Goal: Transaction & Acquisition: Book appointment/travel/reservation

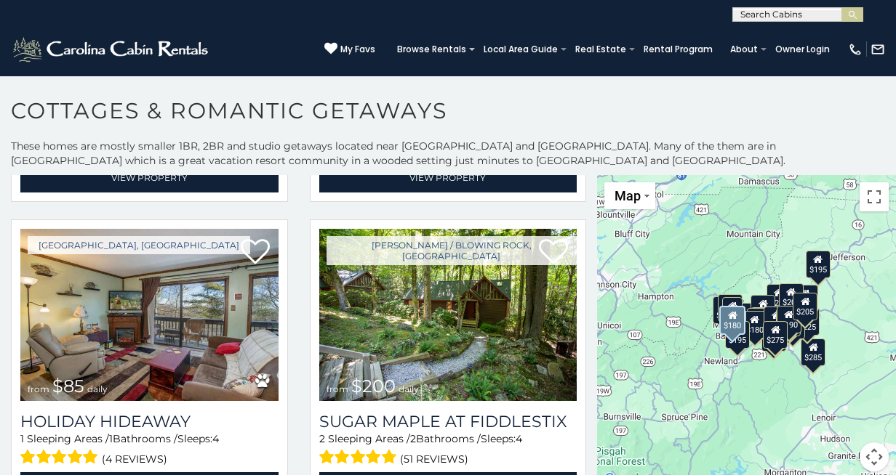
scroll to position [4025, 0]
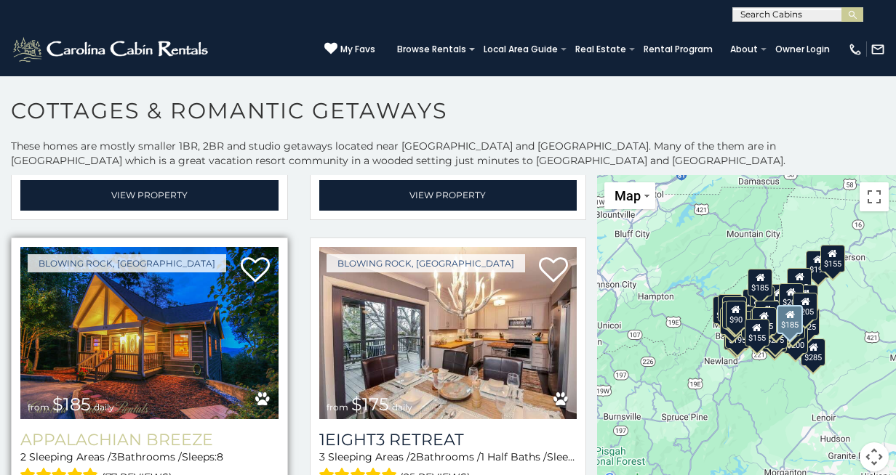
scroll to position [6787, 0]
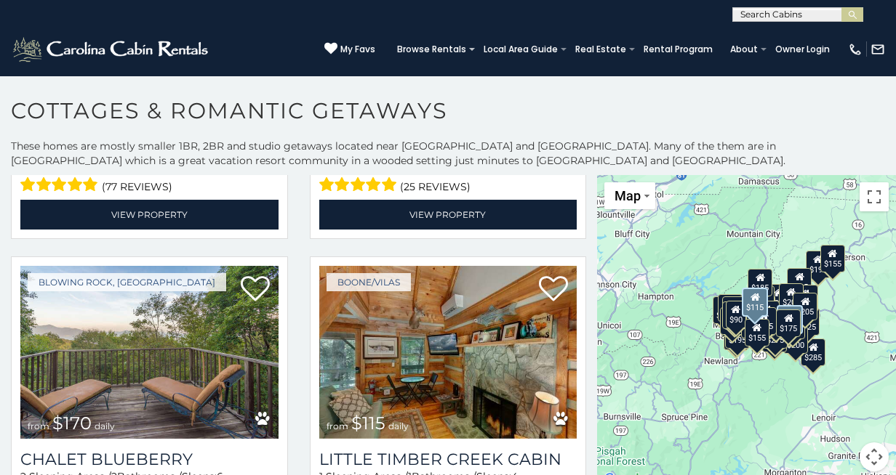
scroll to position [7086, 0]
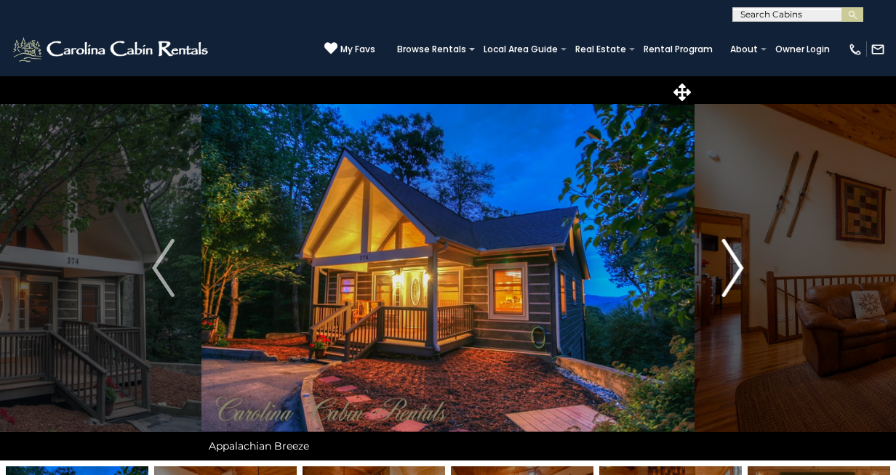
click at [736, 272] on img "Next" at bounding box center [732, 268] width 22 height 58
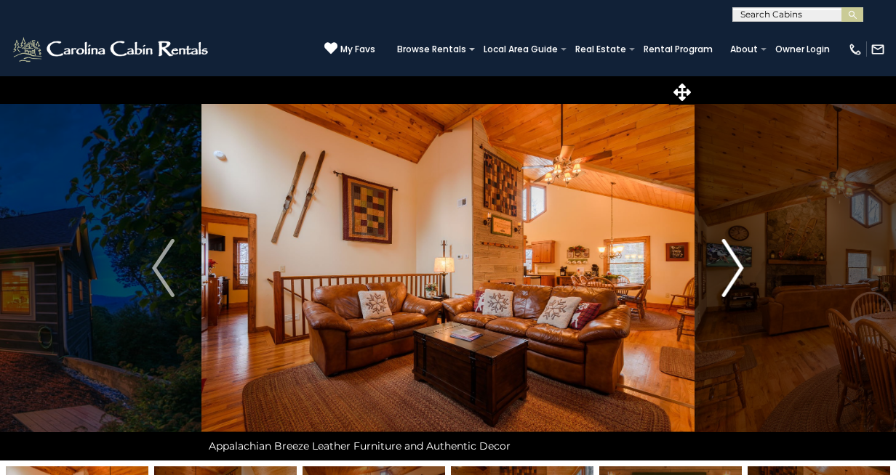
click at [736, 272] on img "Next" at bounding box center [732, 268] width 22 height 58
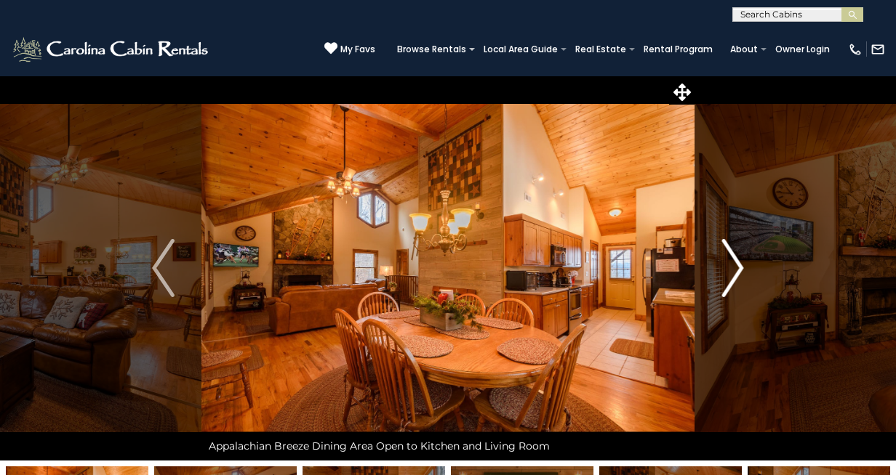
click at [736, 272] on img "Next" at bounding box center [732, 268] width 22 height 58
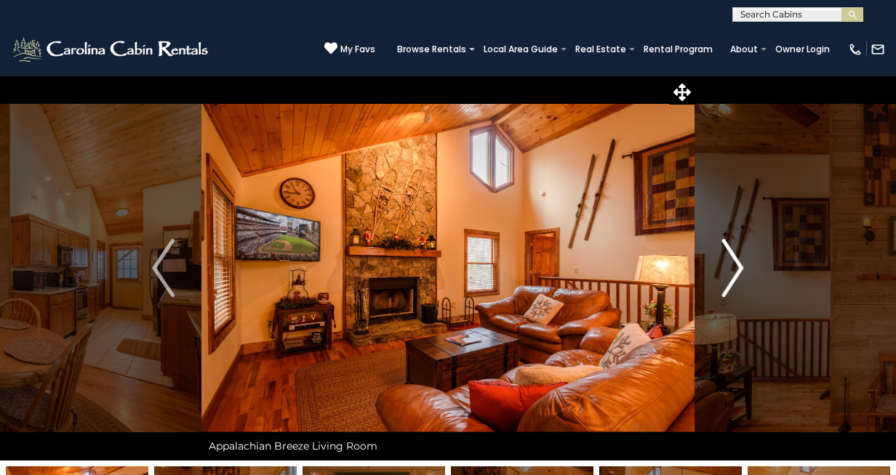
click at [736, 272] on img "Next" at bounding box center [732, 268] width 22 height 58
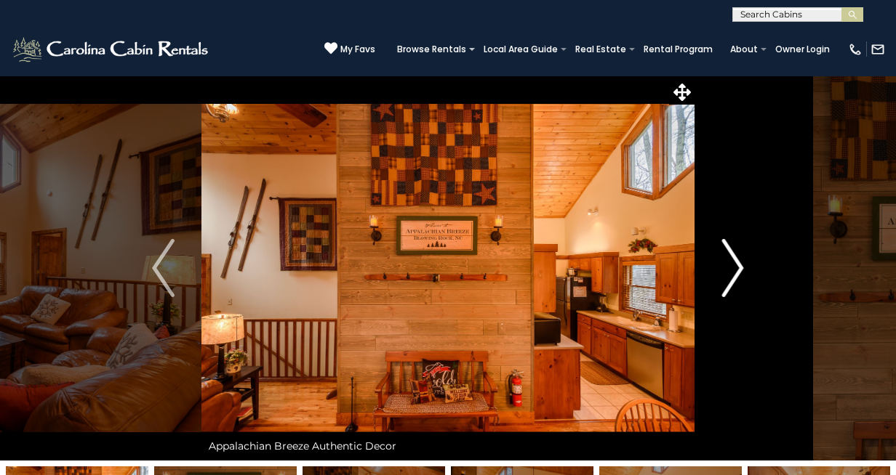
click at [736, 272] on img "Next" at bounding box center [732, 268] width 22 height 58
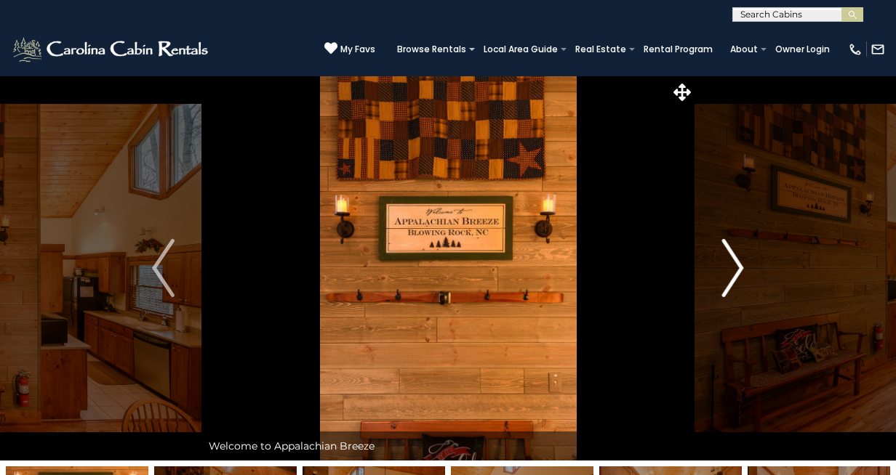
click at [736, 272] on img "Next" at bounding box center [732, 268] width 22 height 58
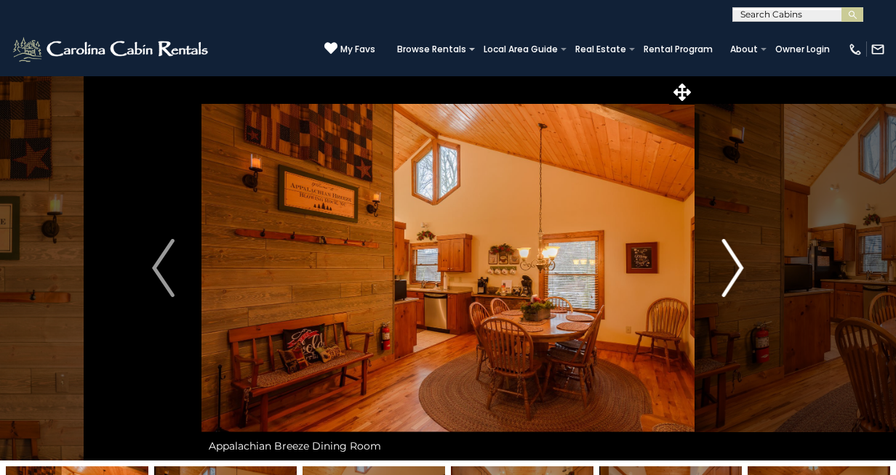
click at [736, 272] on img "Next" at bounding box center [732, 268] width 22 height 58
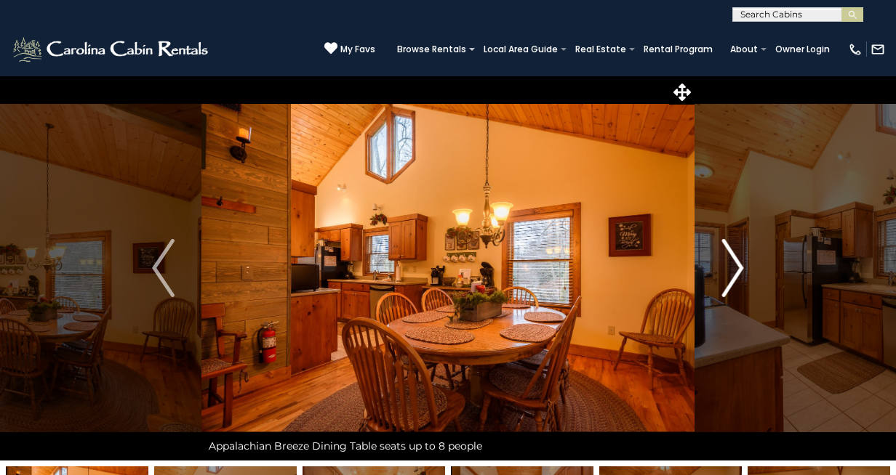
click at [736, 272] on img "Next" at bounding box center [732, 268] width 22 height 58
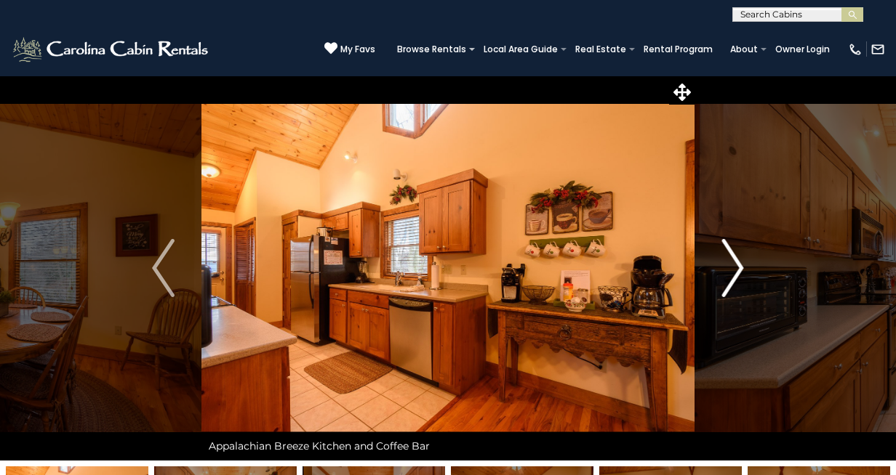
click at [736, 272] on img "Next" at bounding box center [732, 268] width 22 height 58
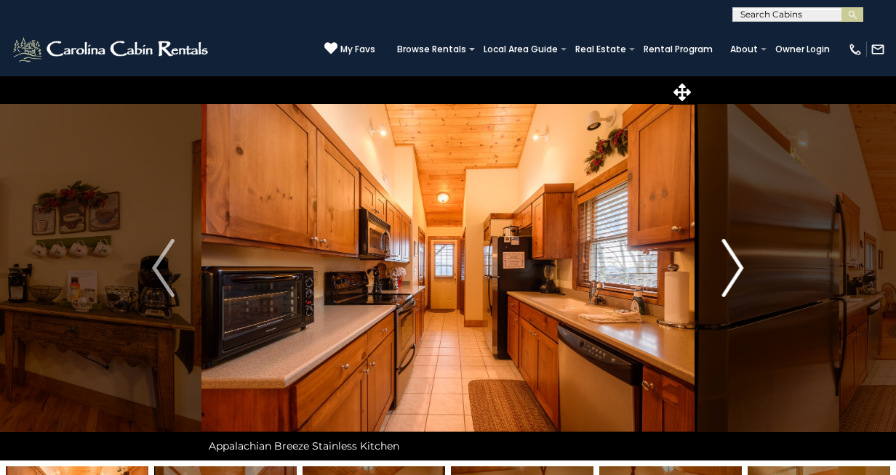
click at [736, 272] on img "Next" at bounding box center [732, 268] width 22 height 58
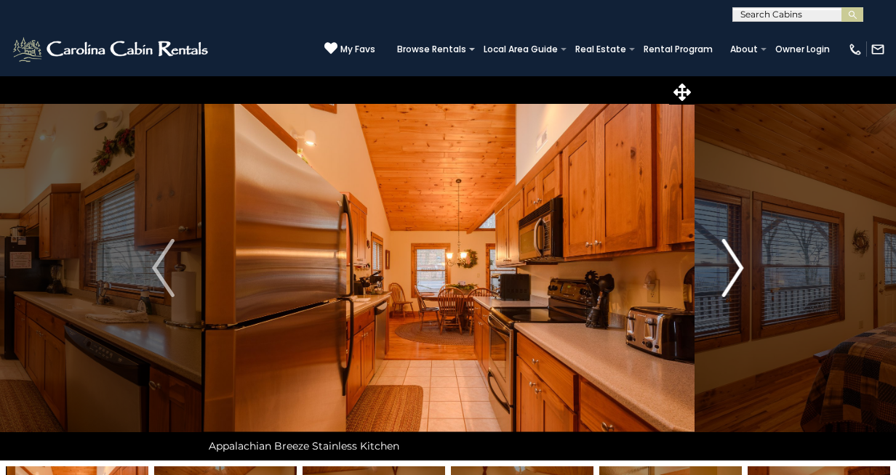
click at [736, 272] on img "Next" at bounding box center [732, 268] width 22 height 58
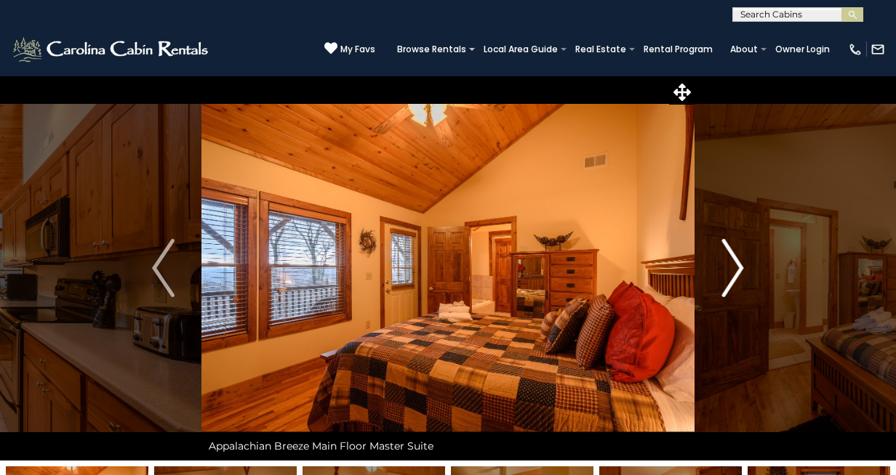
click at [736, 272] on img "Next" at bounding box center [732, 268] width 22 height 58
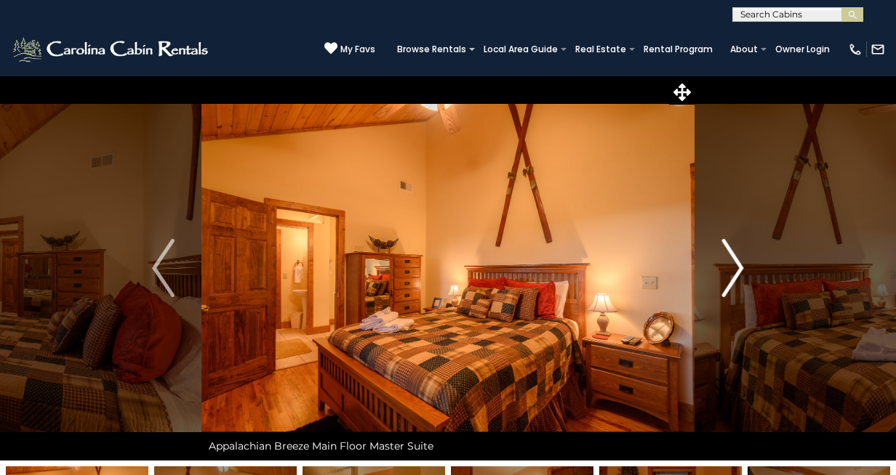
click at [736, 272] on img "Next" at bounding box center [732, 268] width 22 height 58
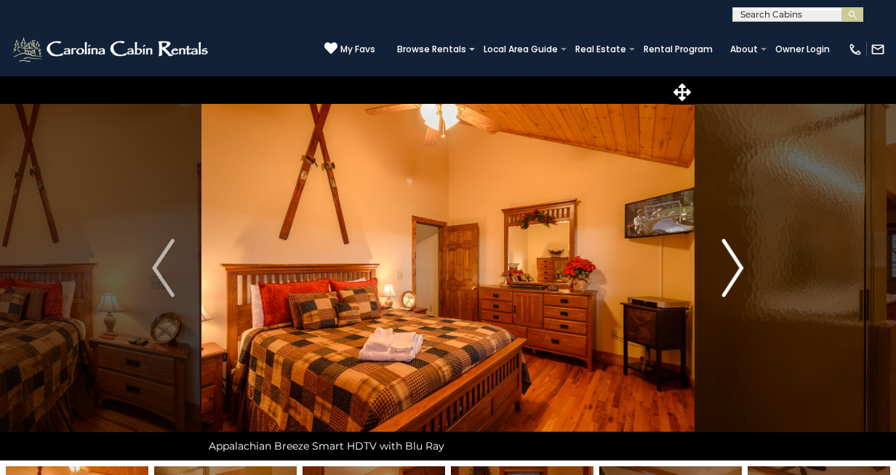
click at [736, 272] on img "Next" at bounding box center [732, 268] width 22 height 58
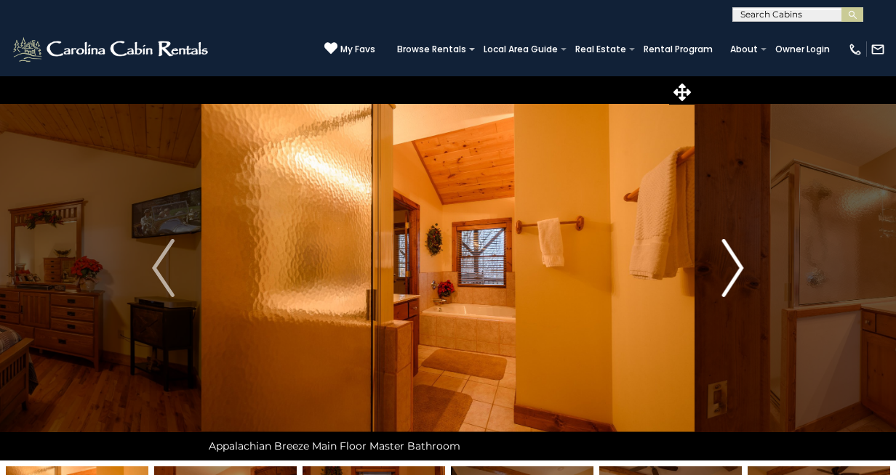
click at [736, 272] on img "Next" at bounding box center [732, 268] width 22 height 58
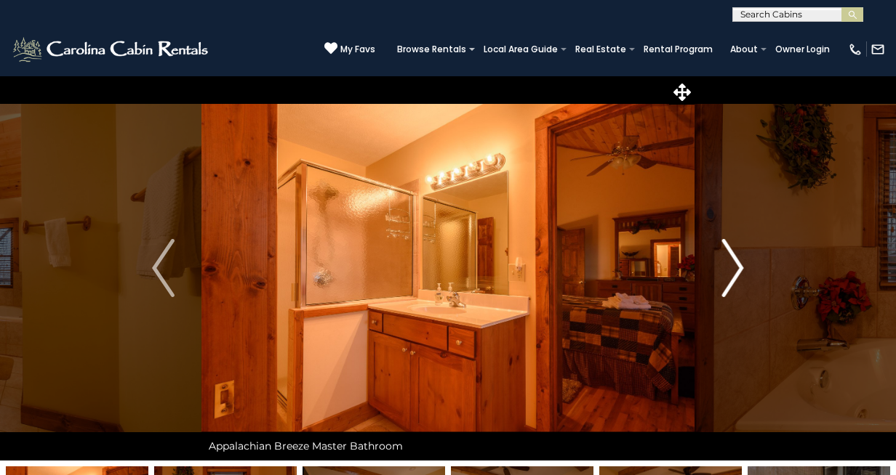
click at [736, 272] on img "Next" at bounding box center [732, 268] width 22 height 58
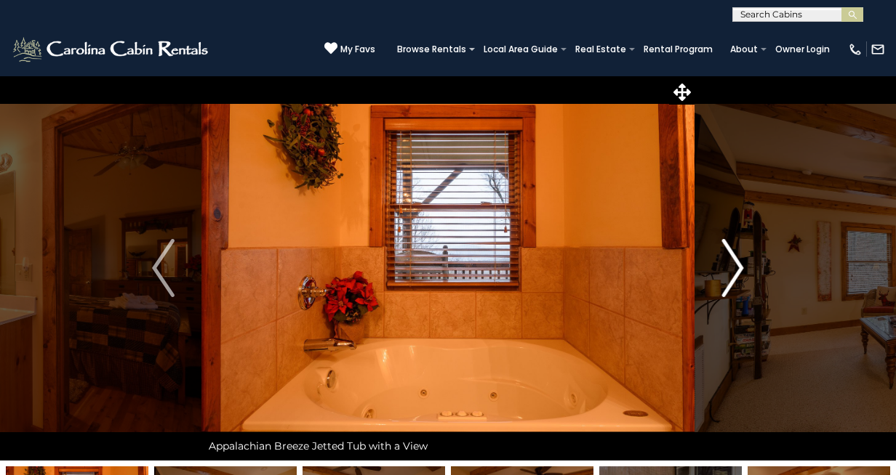
click at [736, 272] on img "Next" at bounding box center [732, 268] width 22 height 58
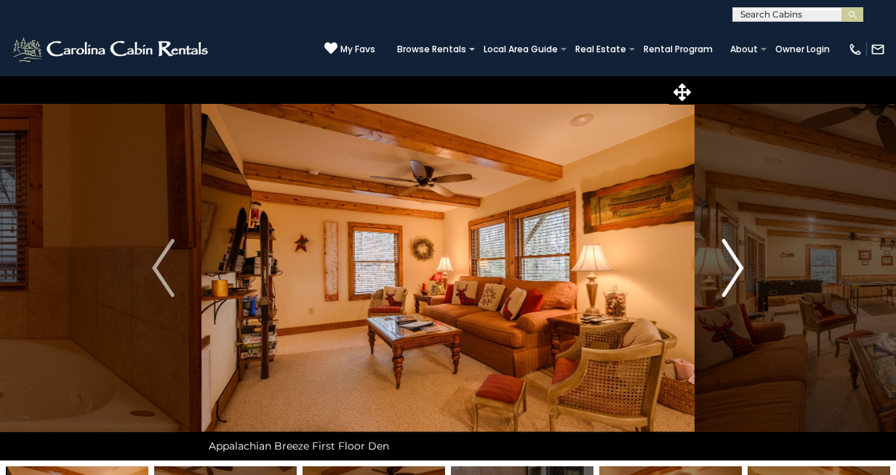
click at [736, 272] on img "Next" at bounding box center [732, 268] width 22 height 58
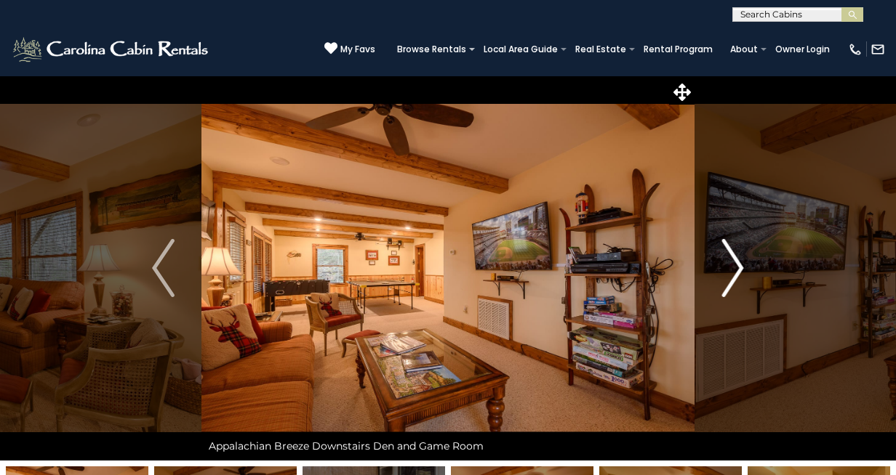
click at [736, 272] on img "Next" at bounding box center [732, 268] width 22 height 58
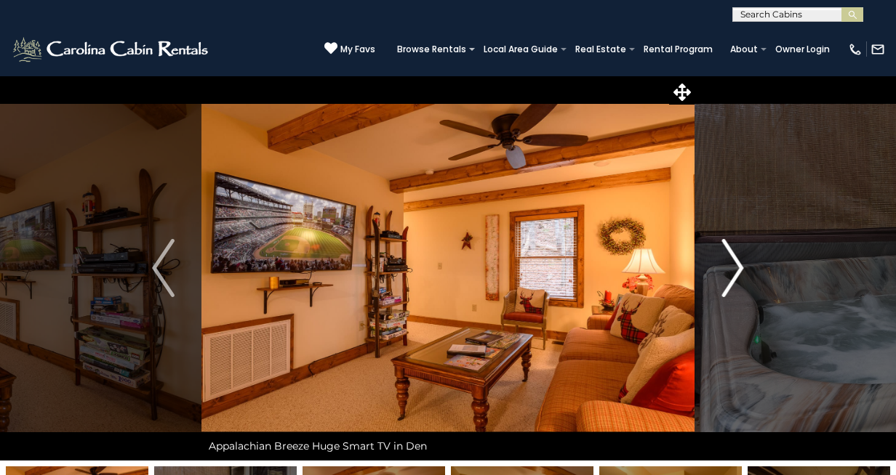
click at [736, 272] on img "Next" at bounding box center [732, 268] width 22 height 58
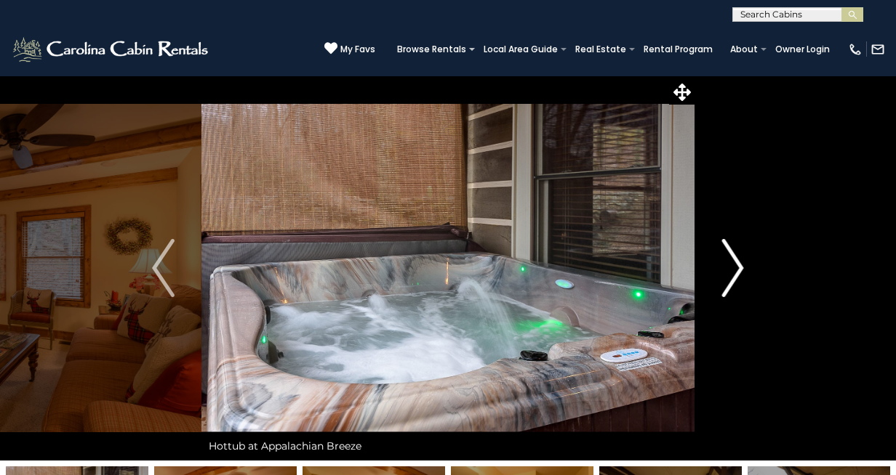
click at [736, 272] on img "Next" at bounding box center [732, 268] width 22 height 58
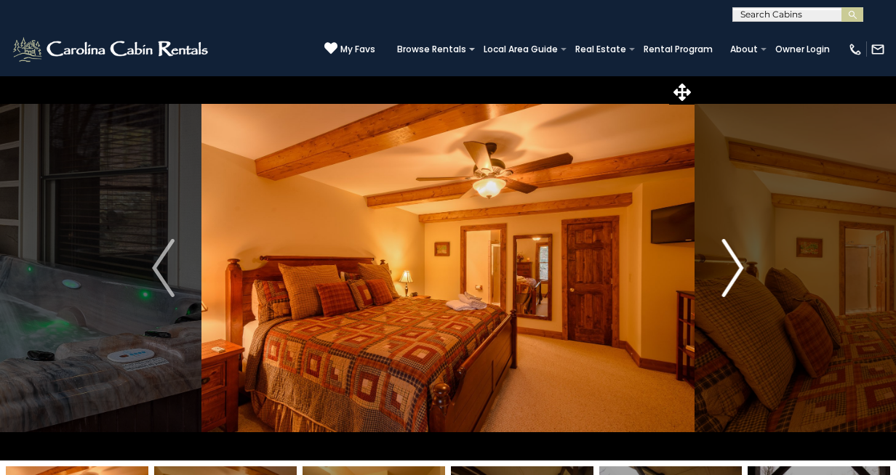
click at [736, 272] on img "Next" at bounding box center [732, 268] width 22 height 58
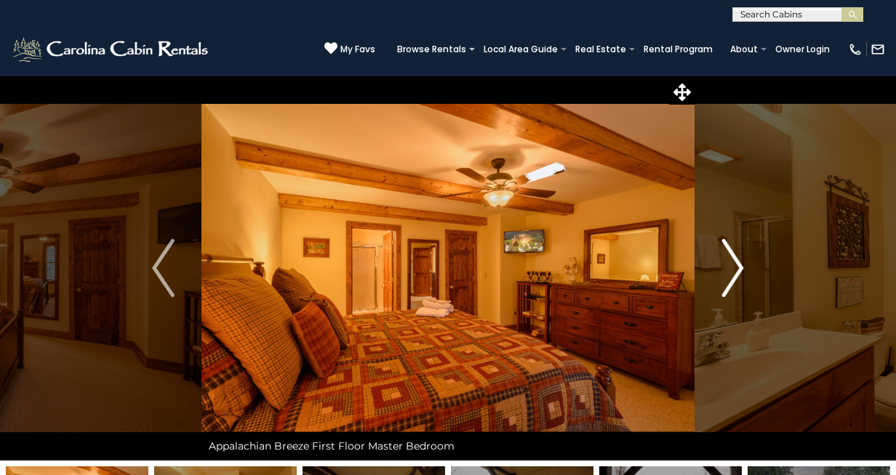
click at [736, 272] on img "Next" at bounding box center [732, 268] width 22 height 58
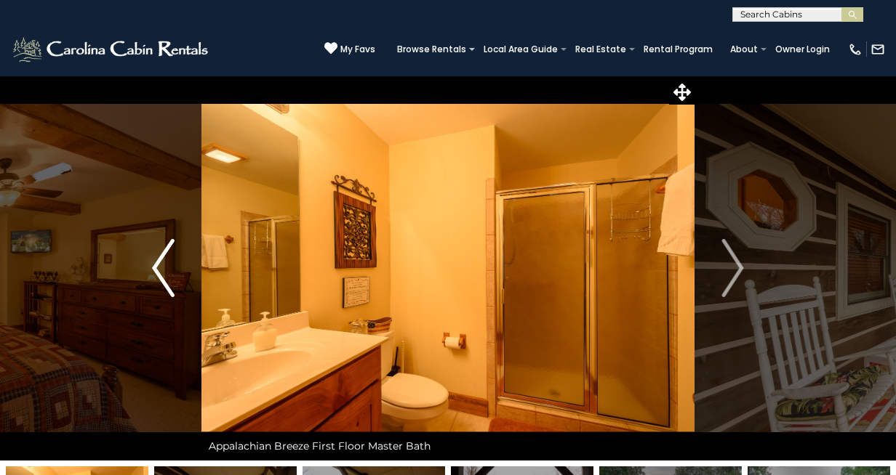
click at [158, 275] on img "Previous" at bounding box center [163, 268] width 22 height 58
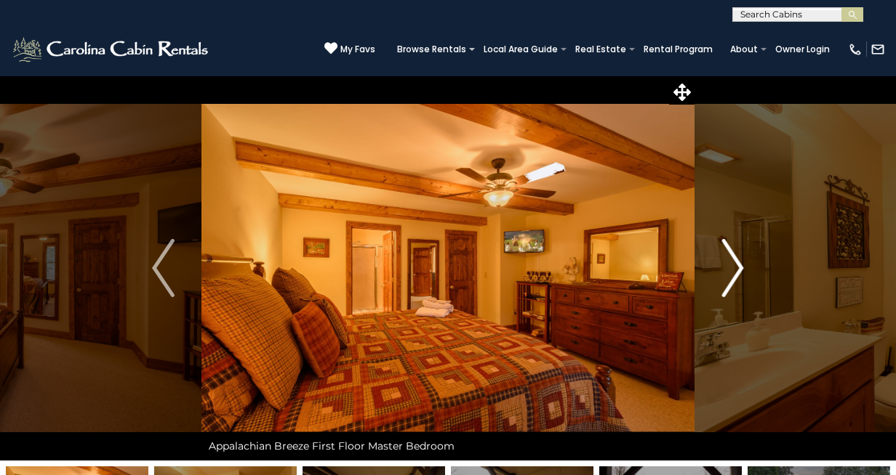
click at [741, 275] on img "Next" at bounding box center [732, 268] width 22 height 58
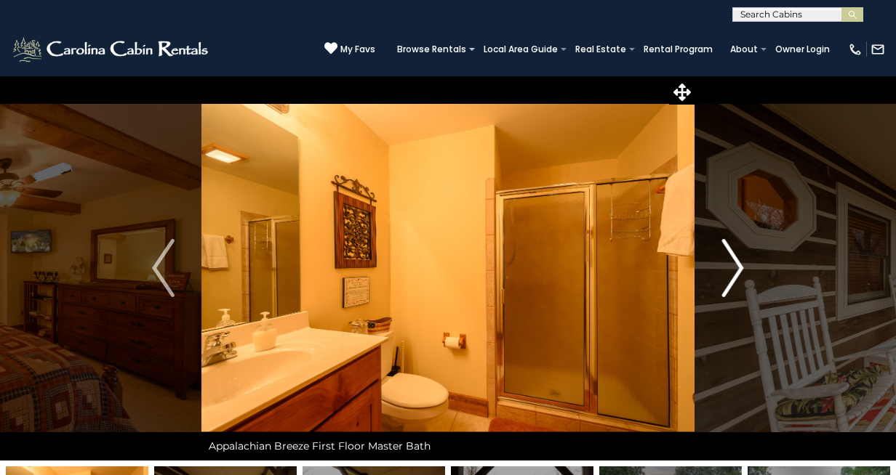
click at [741, 275] on img "Next" at bounding box center [732, 268] width 22 height 58
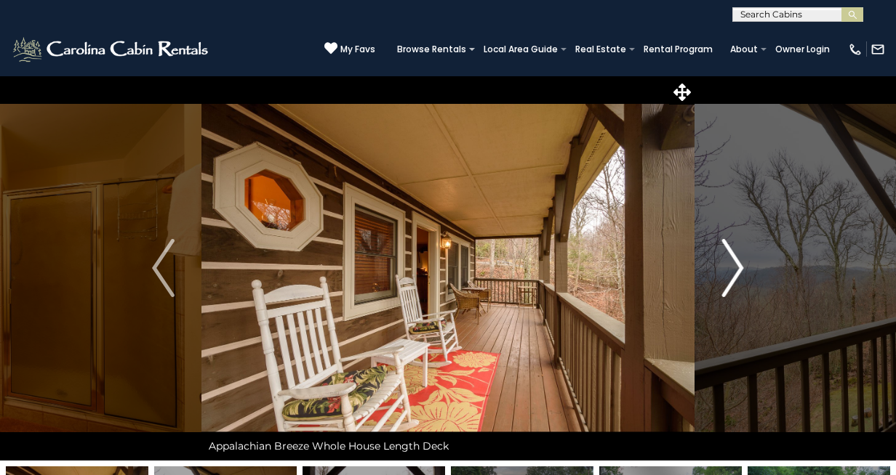
click at [741, 275] on img "Next" at bounding box center [732, 268] width 22 height 58
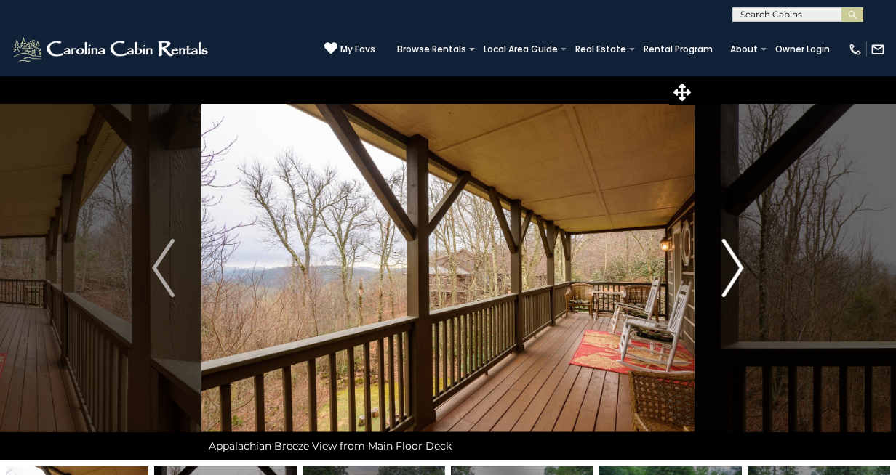
click at [741, 275] on img "Next" at bounding box center [732, 268] width 22 height 58
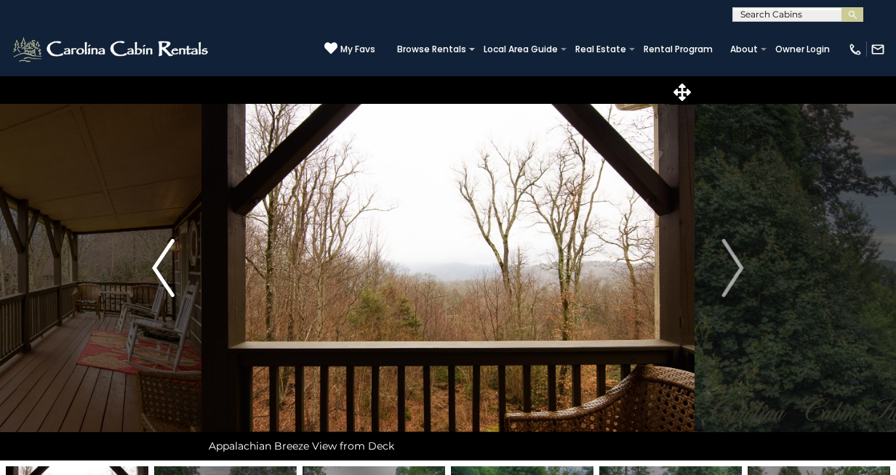
click at [161, 259] on img "Previous" at bounding box center [163, 268] width 22 height 58
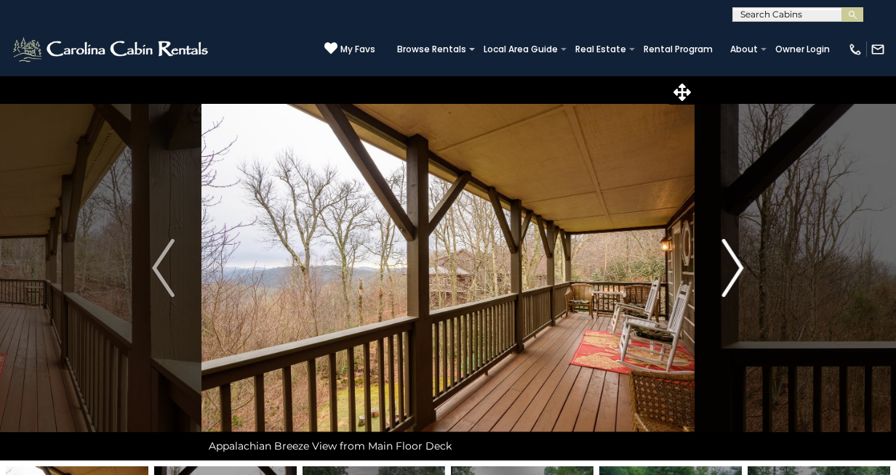
click at [735, 278] on img "Next" at bounding box center [732, 268] width 22 height 58
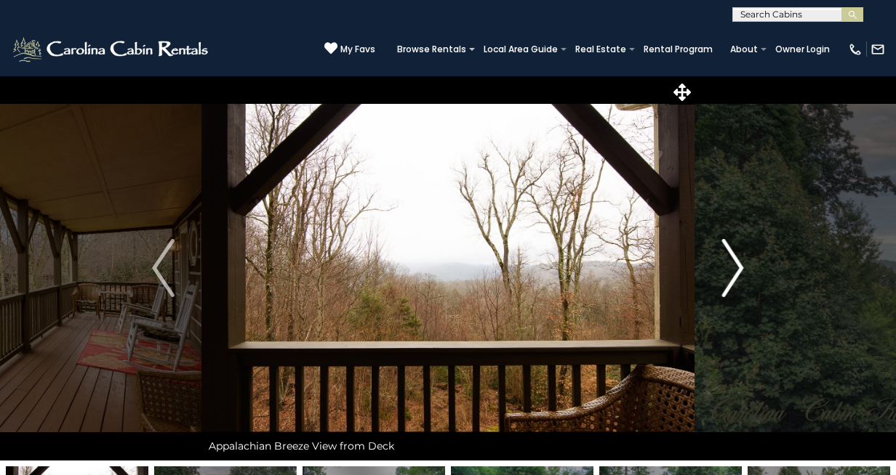
click at [735, 278] on img "Next" at bounding box center [732, 268] width 22 height 58
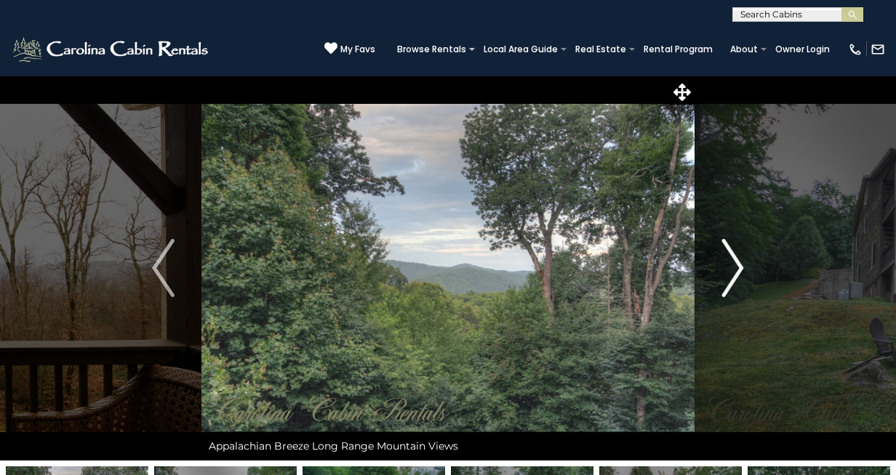
click at [735, 278] on img "Next" at bounding box center [732, 268] width 22 height 58
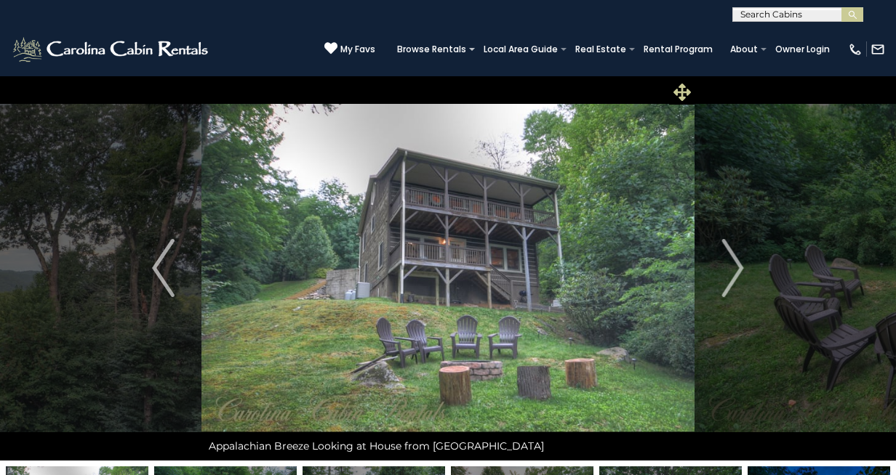
click at [683, 92] on icon at bounding box center [681, 92] width 17 height 17
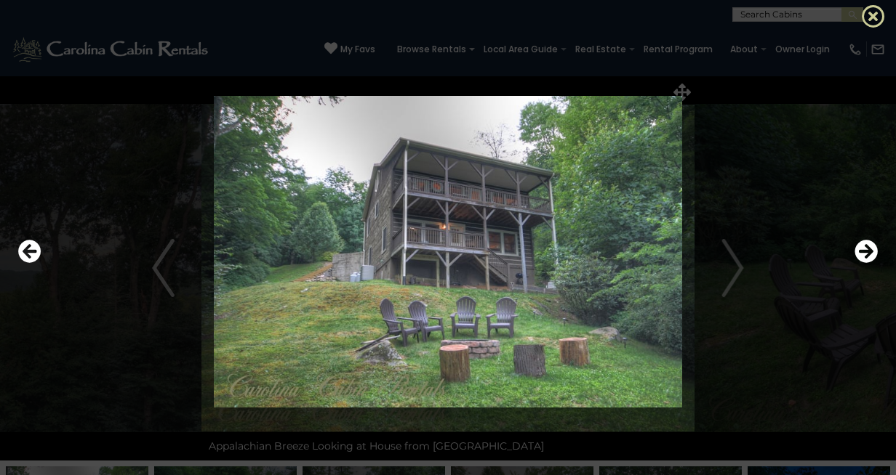
click at [870, 19] on icon at bounding box center [872, 15] width 23 height 23
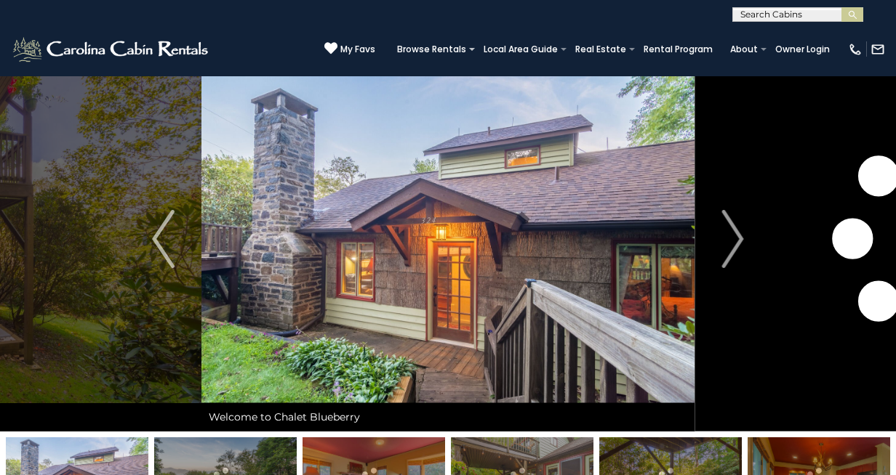
scroll to position [26, 0]
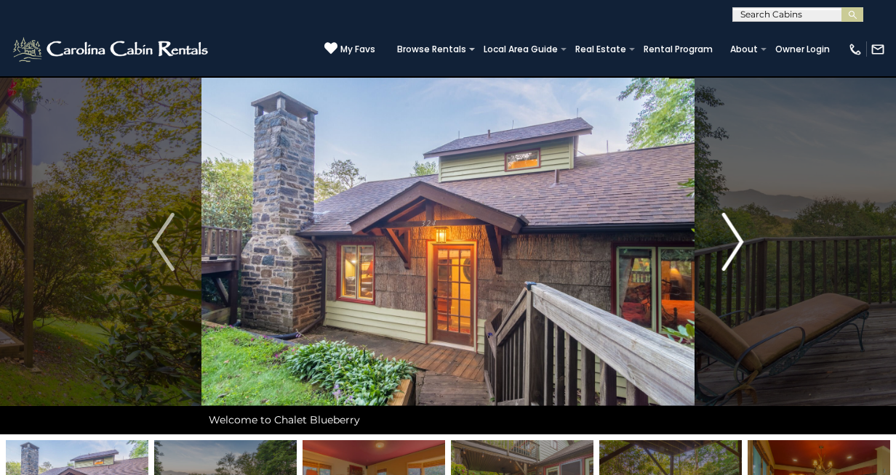
click at [735, 242] on img "Next" at bounding box center [732, 242] width 22 height 58
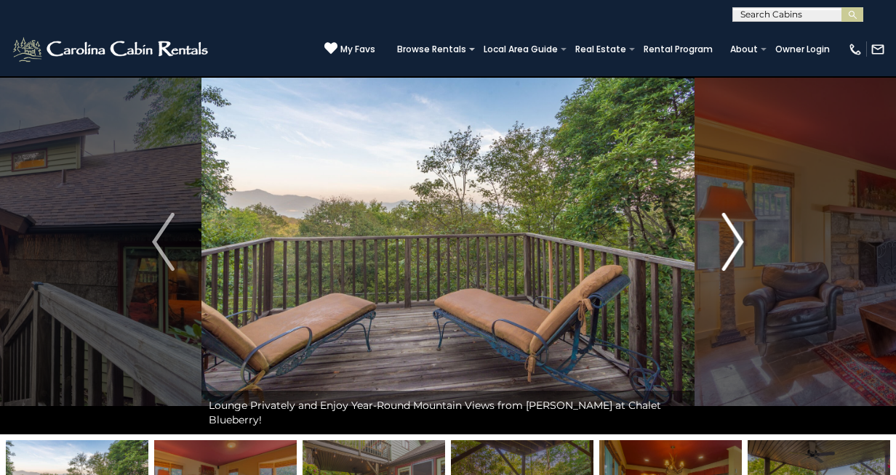
click at [735, 242] on img "Next" at bounding box center [732, 242] width 22 height 58
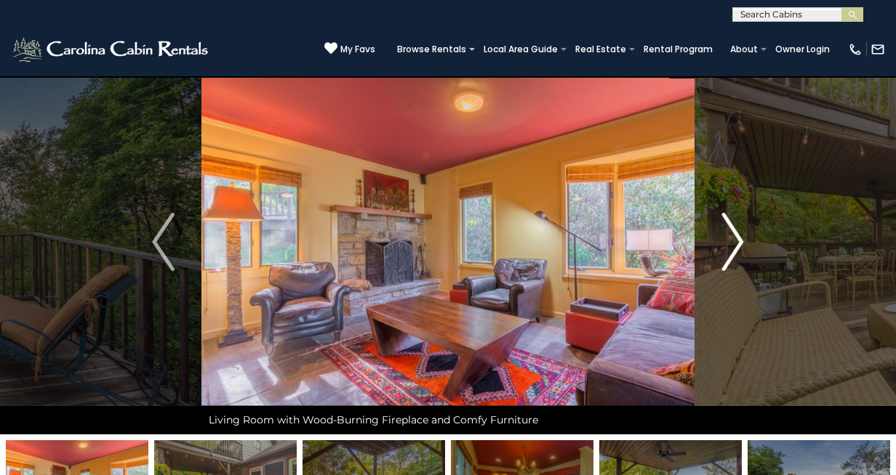
click at [735, 242] on img "Next" at bounding box center [732, 242] width 22 height 58
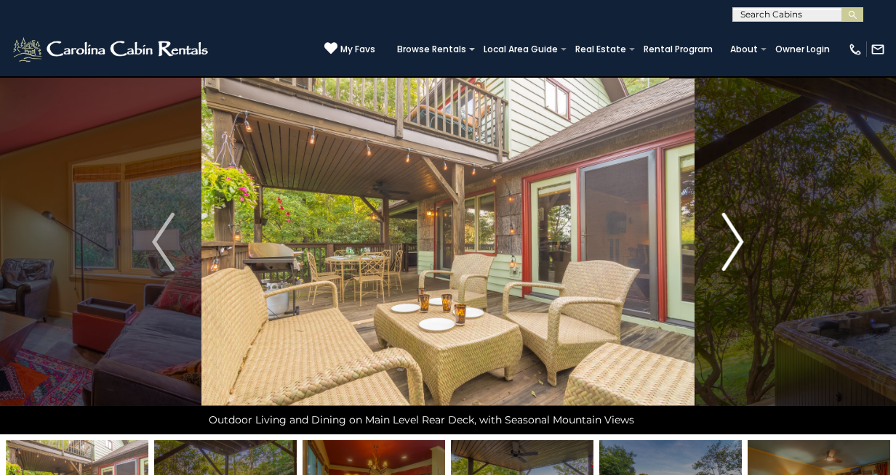
click at [735, 242] on img "Next" at bounding box center [732, 242] width 22 height 58
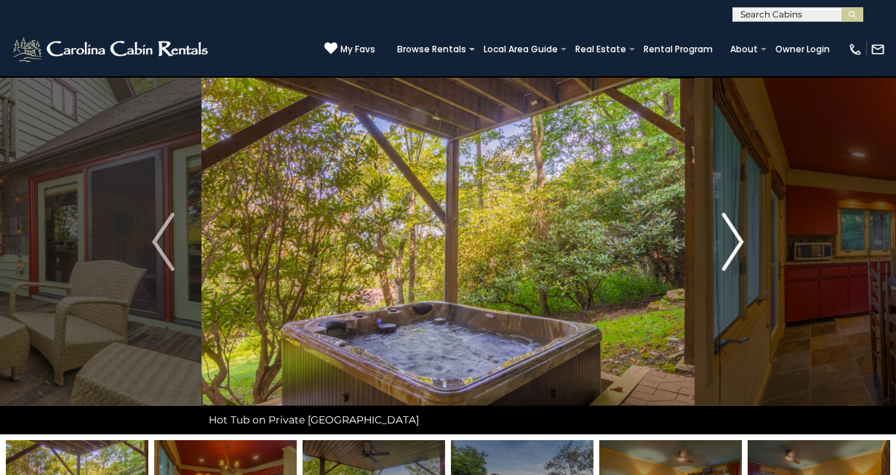
click at [735, 242] on img "Next" at bounding box center [732, 242] width 22 height 58
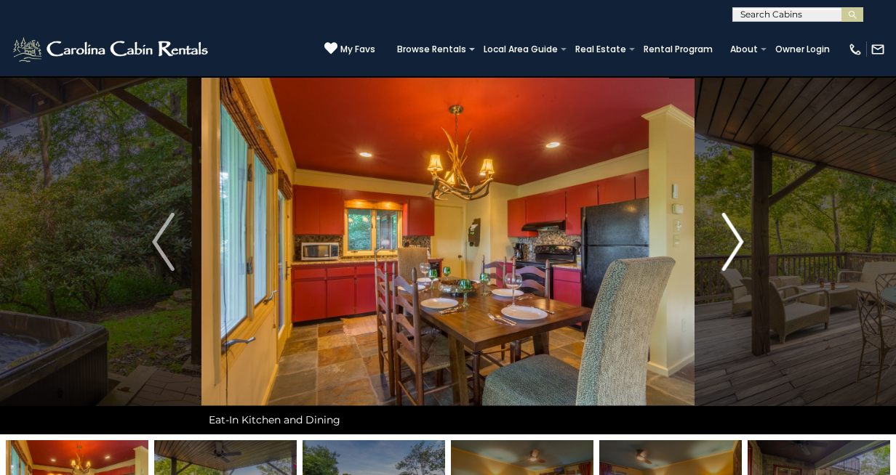
click at [735, 242] on img "Next" at bounding box center [732, 242] width 22 height 58
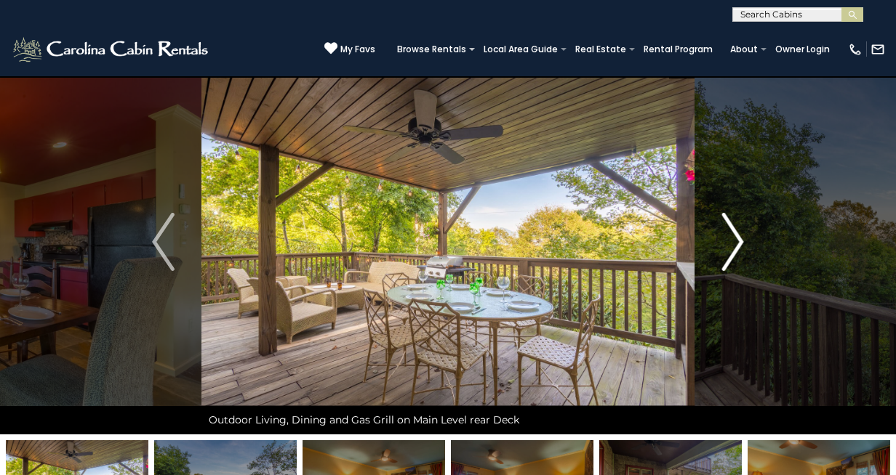
click at [735, 242] on img "Next" at bounding box center [732, 242] width 22 height 58
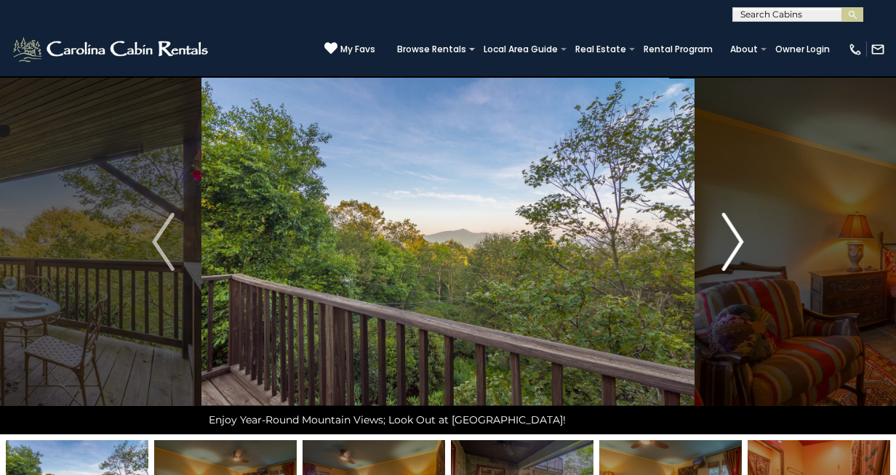
click at [735, 242] on img "Next" at bounding box center [732, 242] width 22 height 58
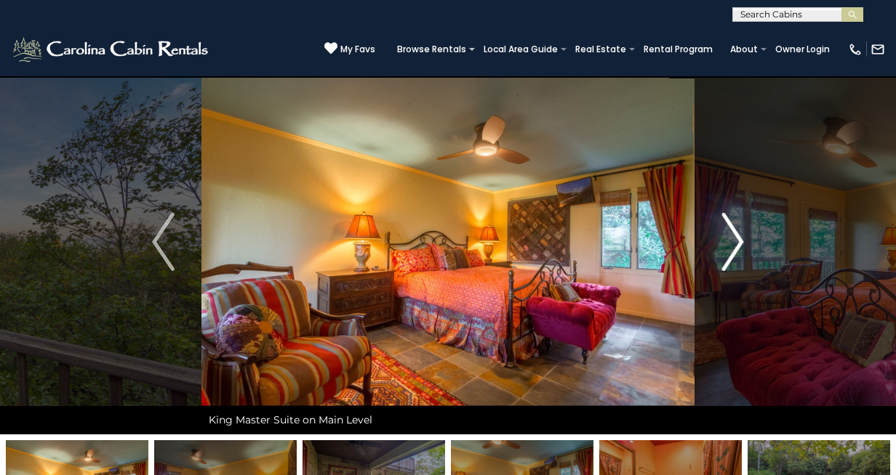
click at [735, 242] on img "Next" at bounding box center [732, 242] width 22 height 58
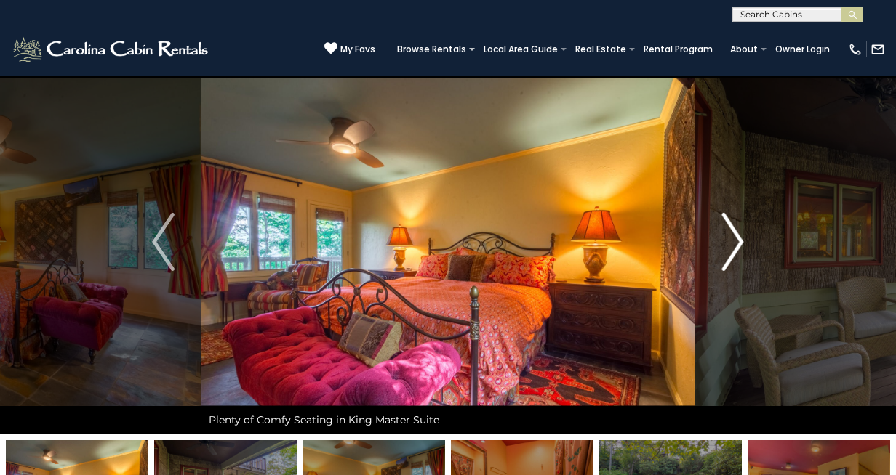
click at [735, 242] on img "Next" at bounding box center [732, 242] width 22 height 58
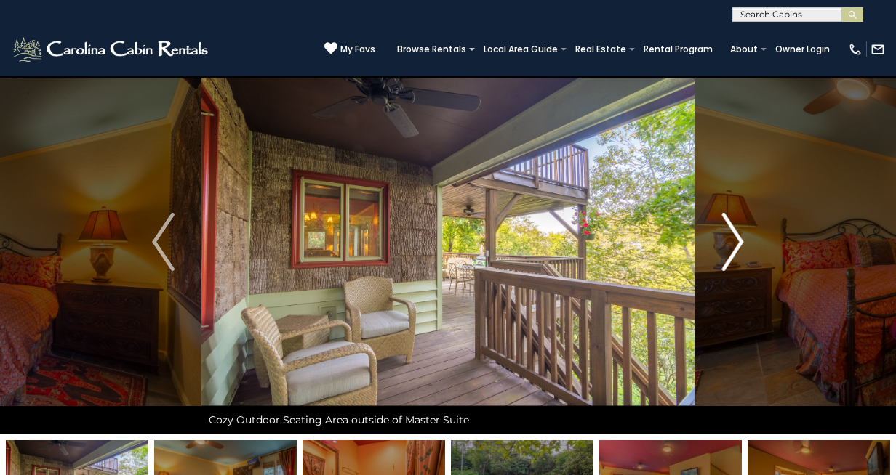
click at [735, 242] on img "Next" at bounding box center [732, 242] width 22 height 58
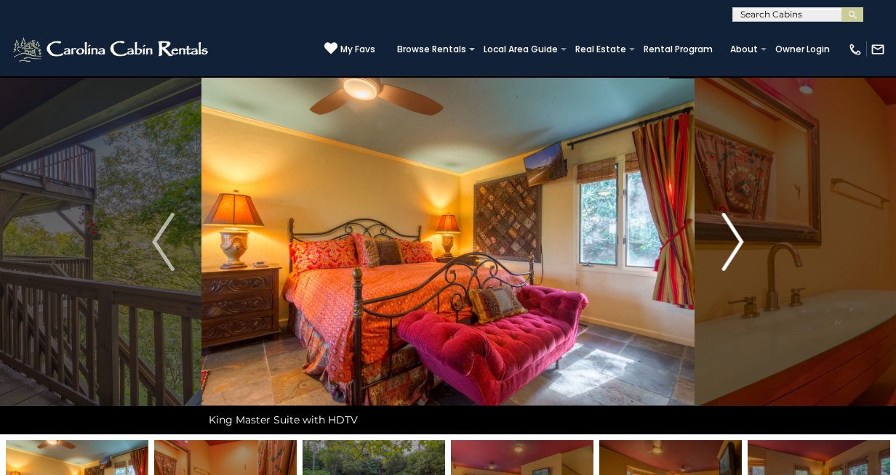
click at [735, 242] on img "Next" at bounding box center [732, 242] width 22 height 58
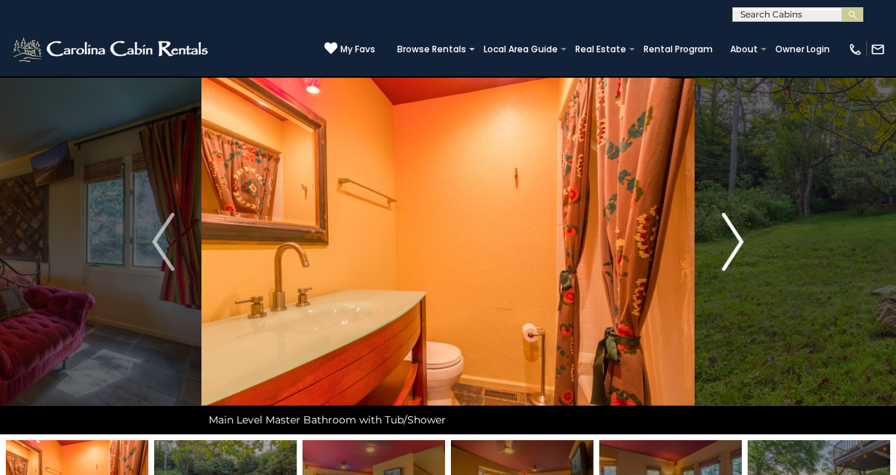
click at [735, 242] on img "Next" at bounding box center [732, 242] width 22 height 58
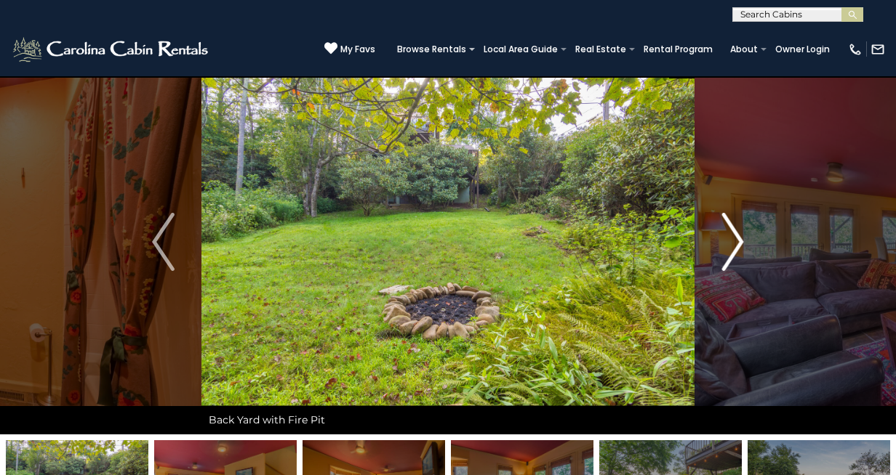
click at [735, 242] on img "Next" at bounding box center [732, 242] width 22 height 58
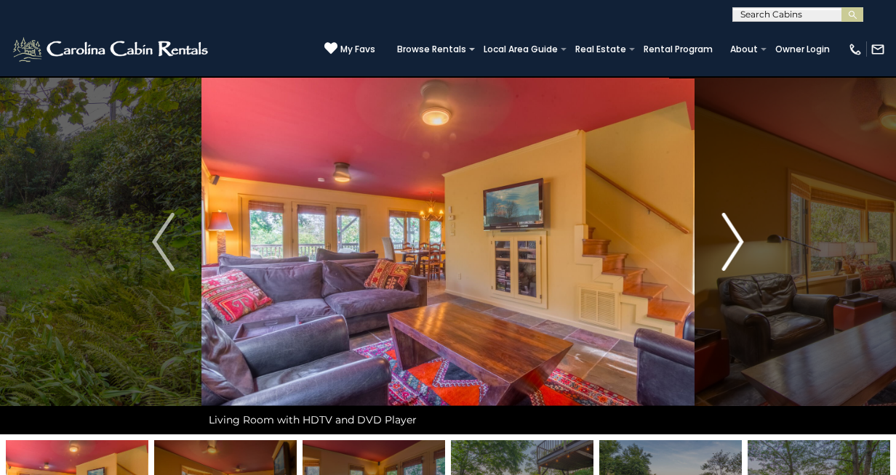
click at [735, 242] on img "Next" at bounding box center [732, 242] width 22 height 58
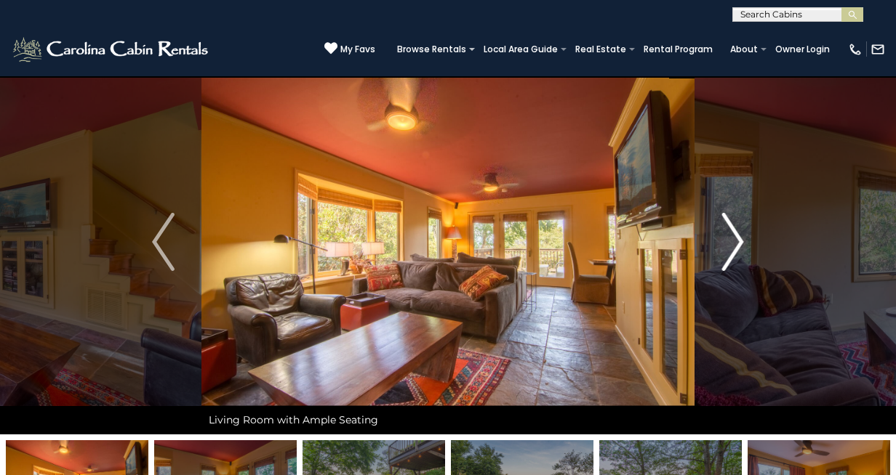
click at [735, 242] on img "Next" at bounding box center [732, 242] width 22 height 58
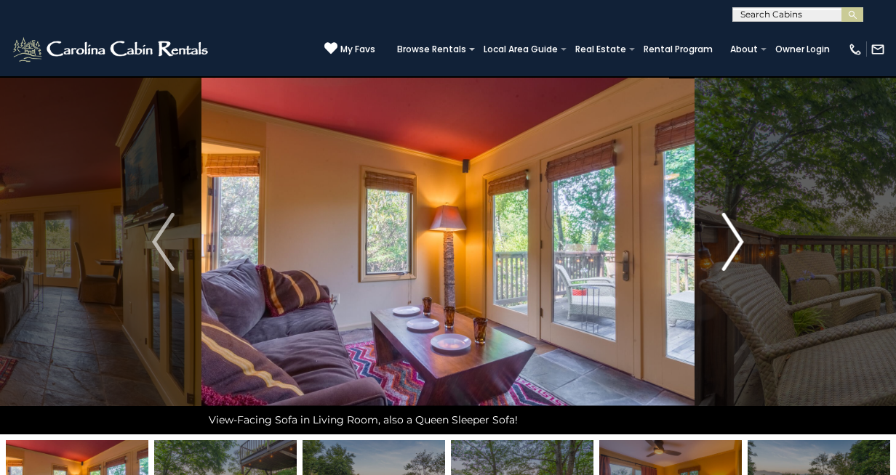
click at [735, 242] on img "Next" at bounding box center [732, 242] width 22 height 58
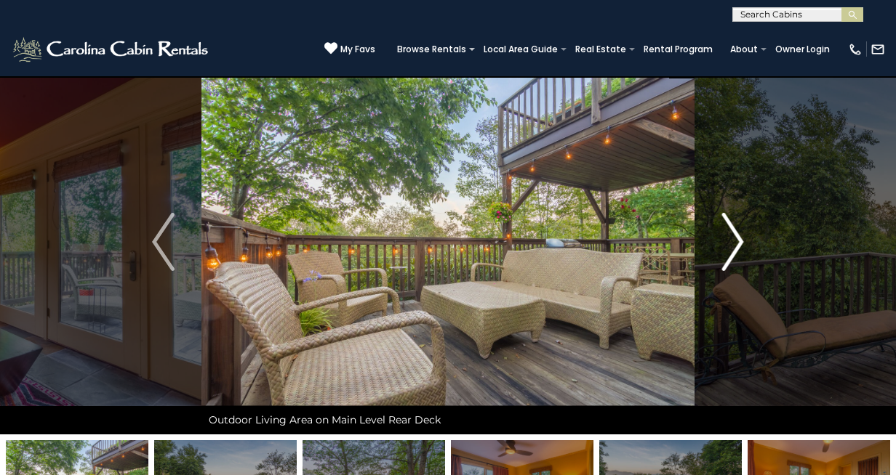
click at [735, 242] on img "Next" at bounding box center [732, 242] width 22 height 58
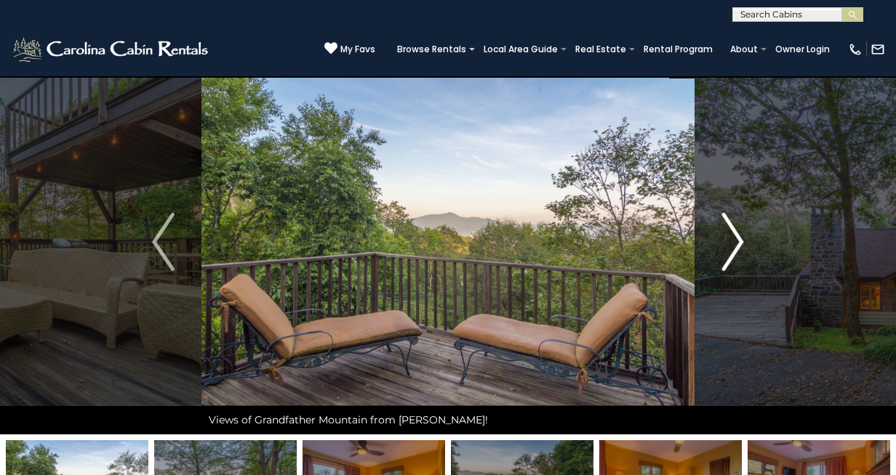
click at [735, 242] on img "Next" at bounding box center [732, 242] width 22 height 58
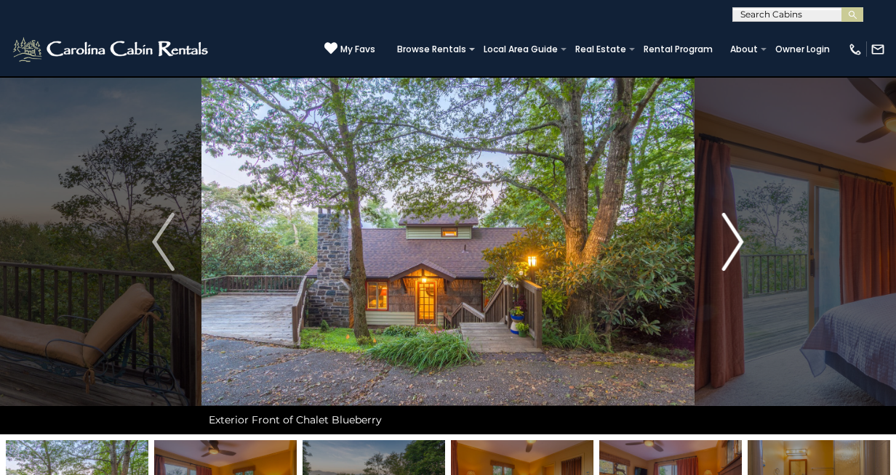
click at [735, 242] on img "Next" at bounding box center [732, 242] width 22 height 58
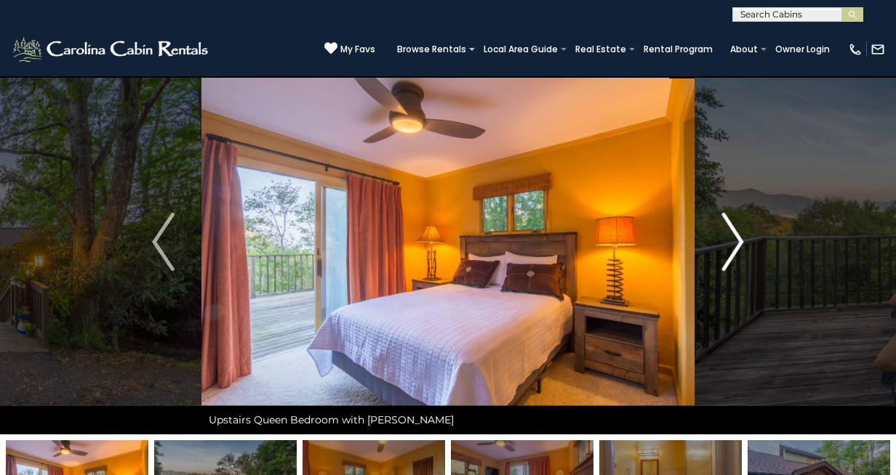
click at [735, 242] on img "Next" at bounding box center [732, 242] width 22 height 58
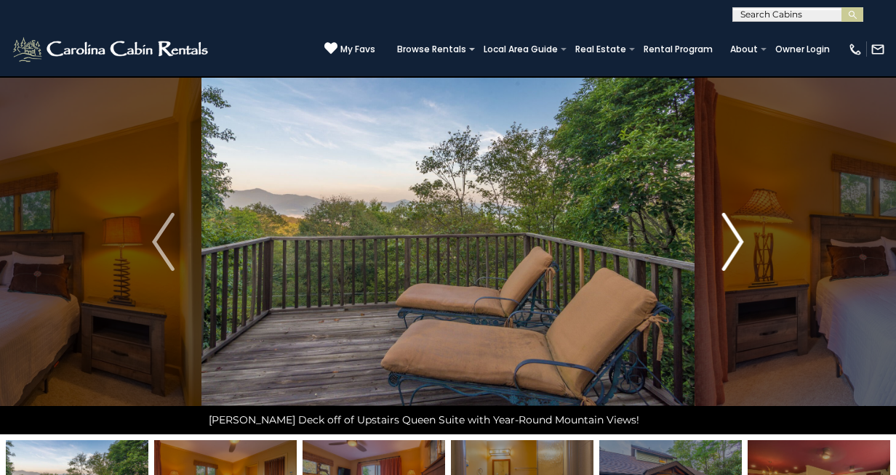
click at [735, 242] on img "Next" at bounding box center [732, 242] width 22 height 58
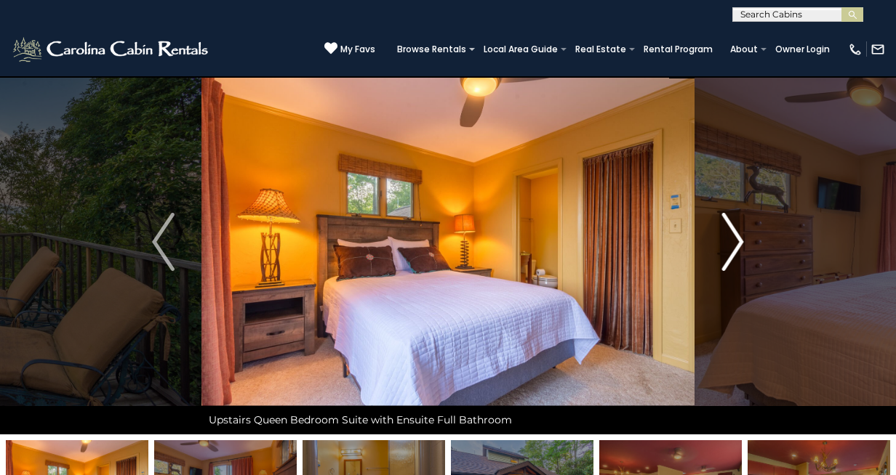
click at [735, 242] on img "Next" at bounding box center [732, 242] width 22 height 58
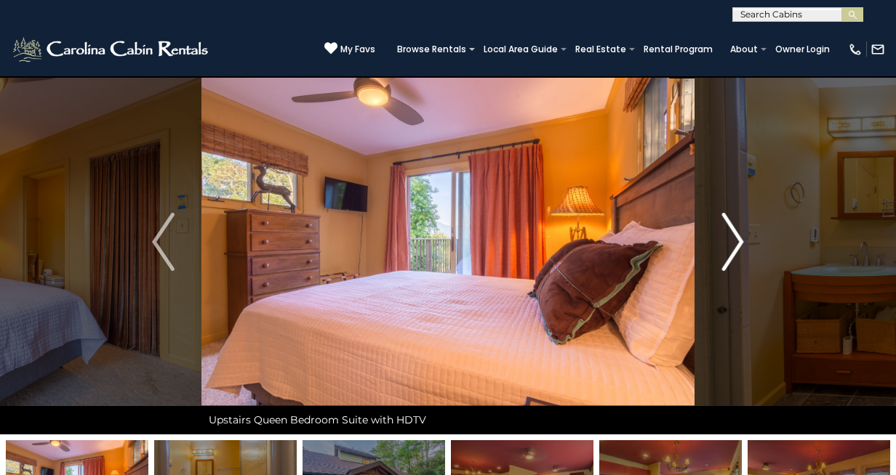
click at [735, 242] on img "Next" at bounding box center [732, 242] width 22 height 58
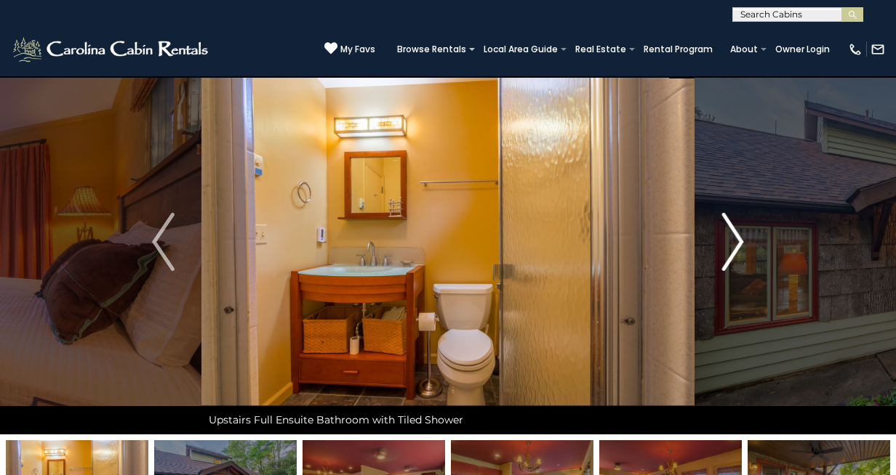
click at [735, 242] on img "Next" at bounding box center [732, 242] width 22 height 58
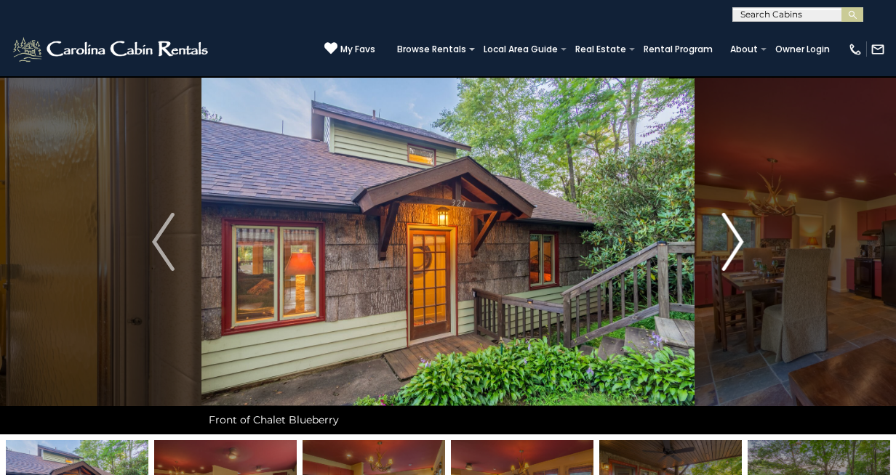
click at [735, 242] on img "Next" at bounding box center [732, 242] width 22 height 58
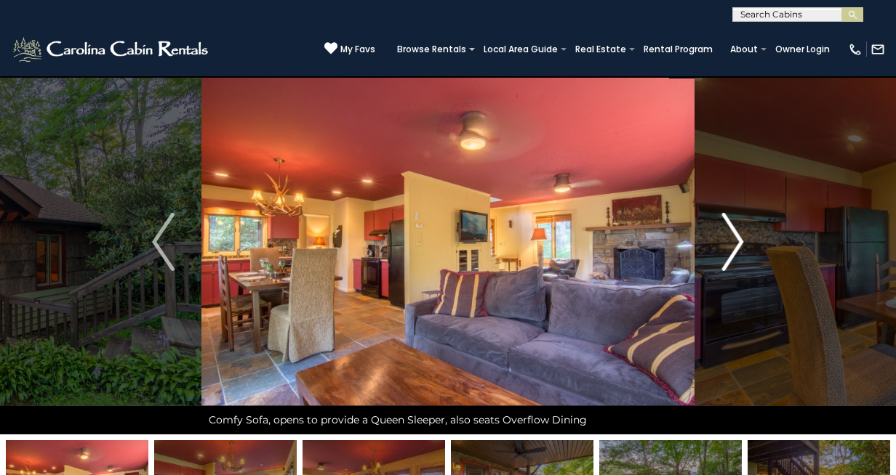
click at [735, 242] on img "Next" at bounding box center [732, 242] width 22 height 58
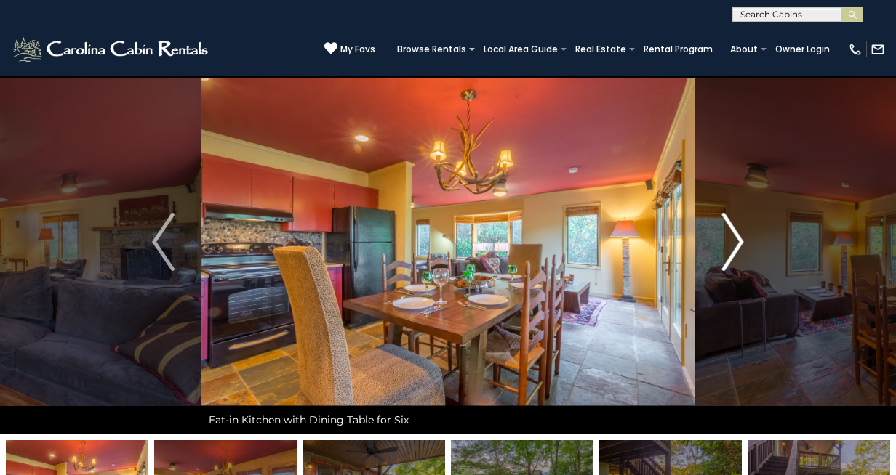
click at [735, 242] on img "Next" at bounding box center [732, 242] width 22 height 58
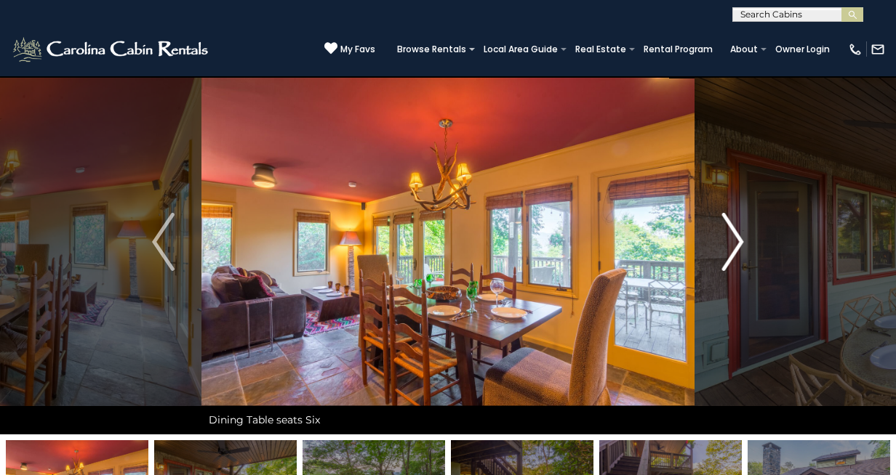
click at [735, 242] on img "Next" at bounding box center [732, 242] width 22 height 58
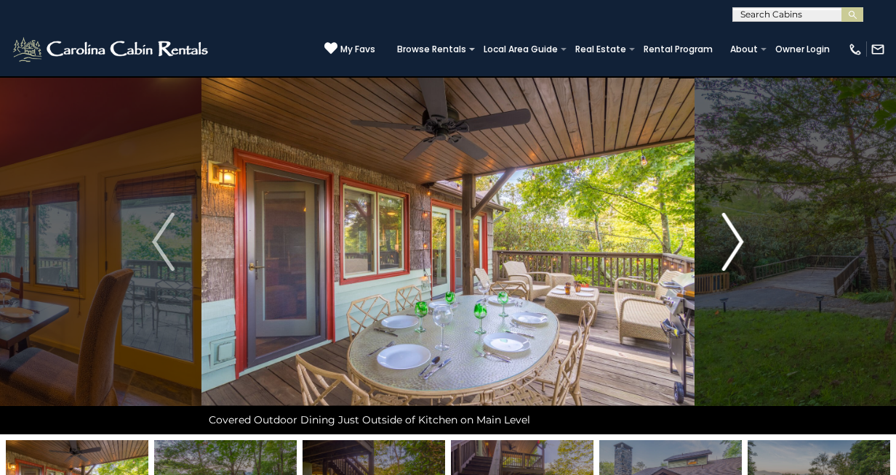
click at [735, 242] on img "Next" at bounding box center [732, 242] width 22 height 58
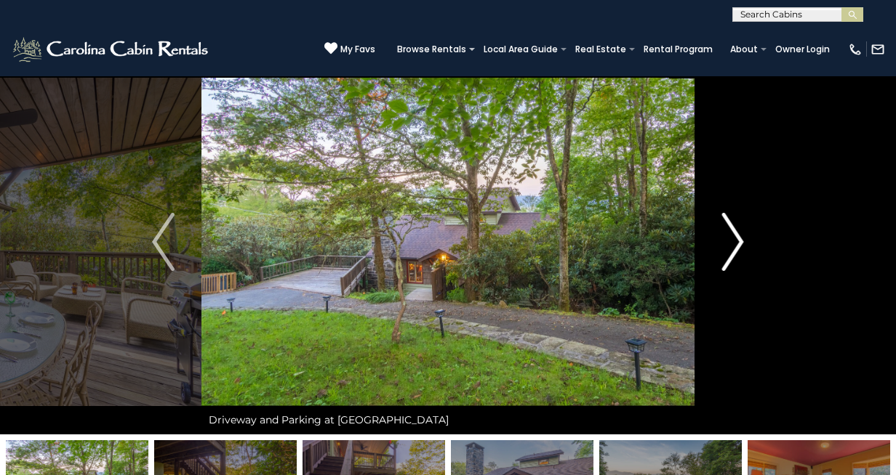
click at [735, 242] on img "Next" at bounding box center [732, 242] width 22 height 58
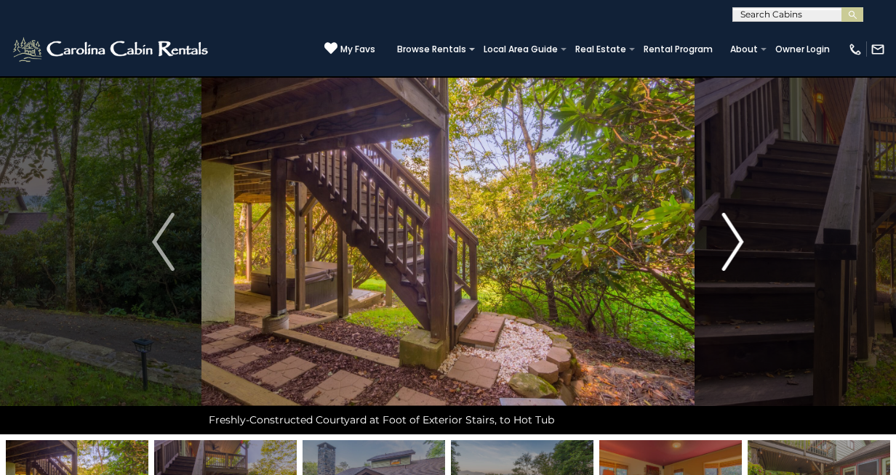
click at [735, 242] on img "Next" at bounding box center [732, 242] width 22 height 58
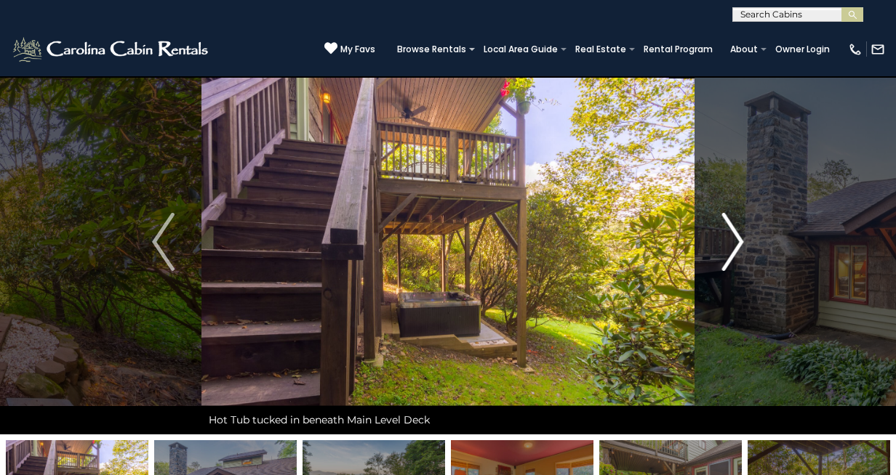
click at [735, 242] on img "Next" at bounding box center [732, 242] width 22 height 58
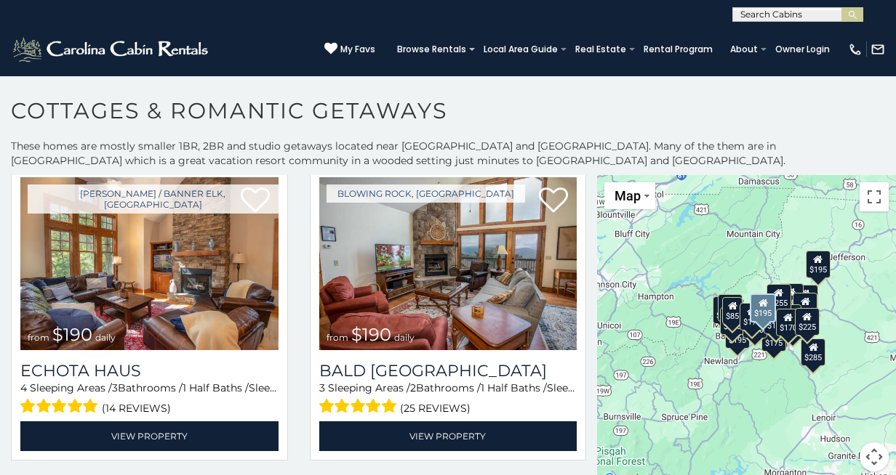
scroll to position [2214, 0]
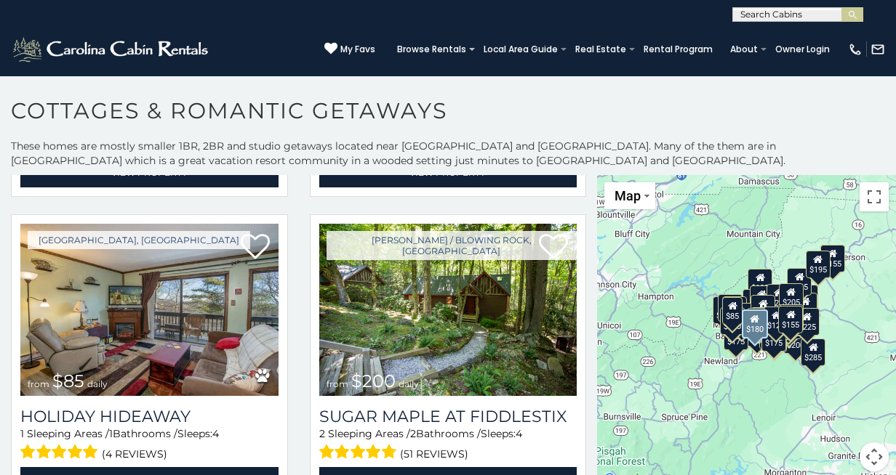
scroll to position [3999, 0]
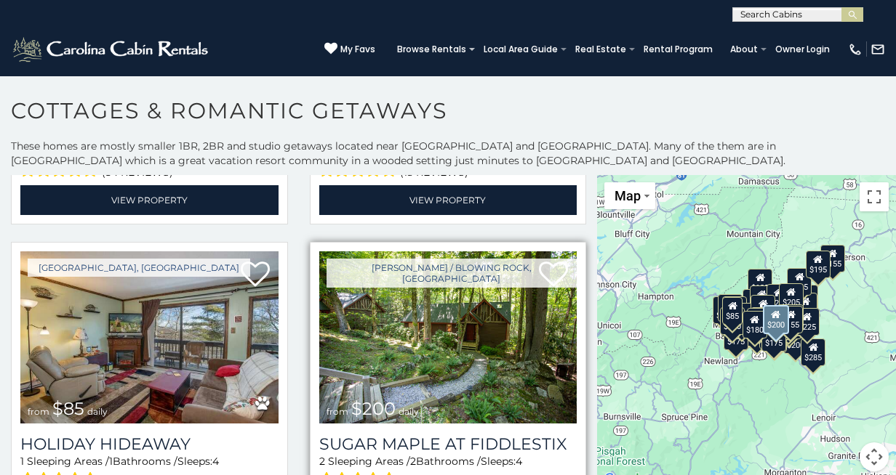
click at [385, 327] on img at bounding box center [448, 338] width 258 height 173
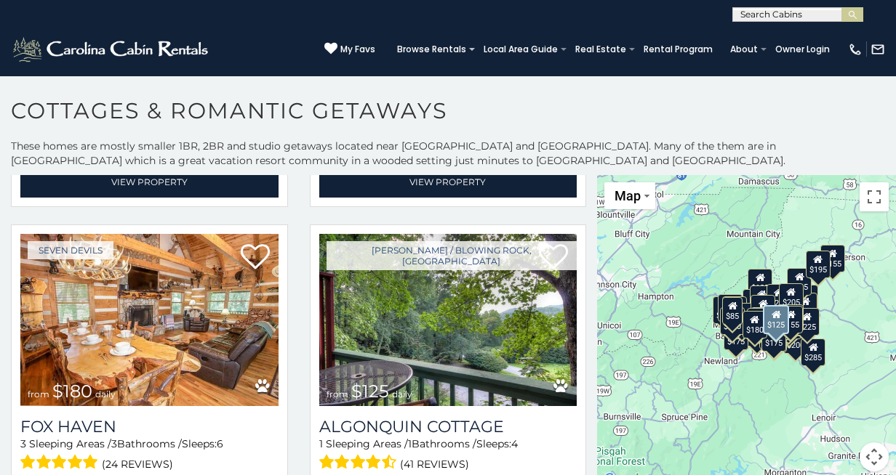
scroll to position [4324, 0]
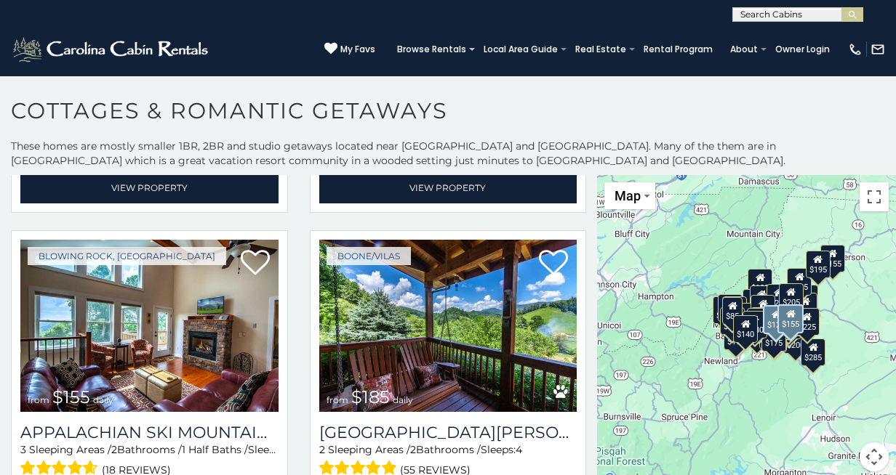
scroll to position [5551, 0]
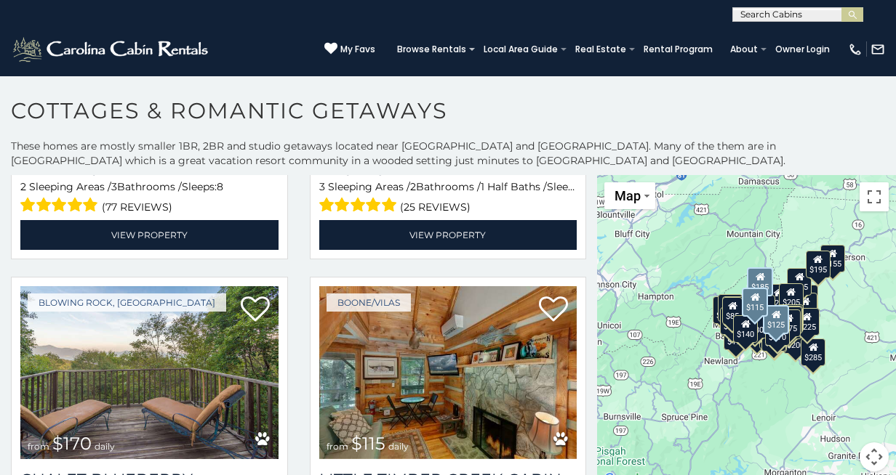
scroll to position [7083, 0]
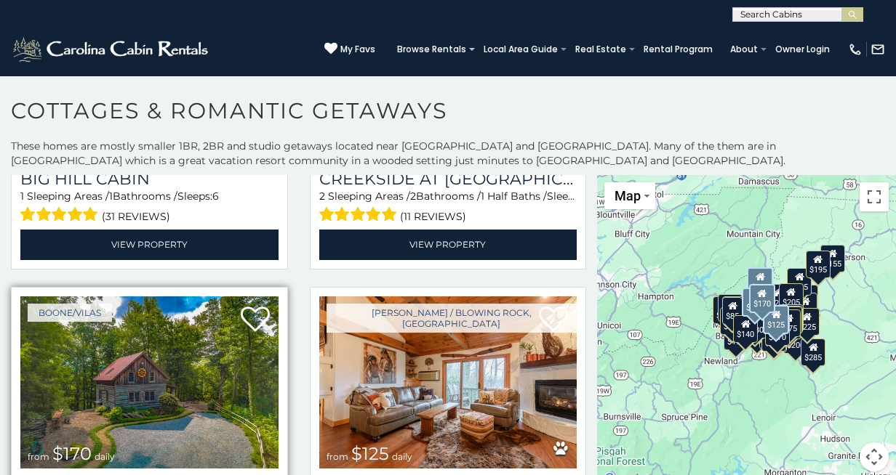
scroll to position [7988, 0]
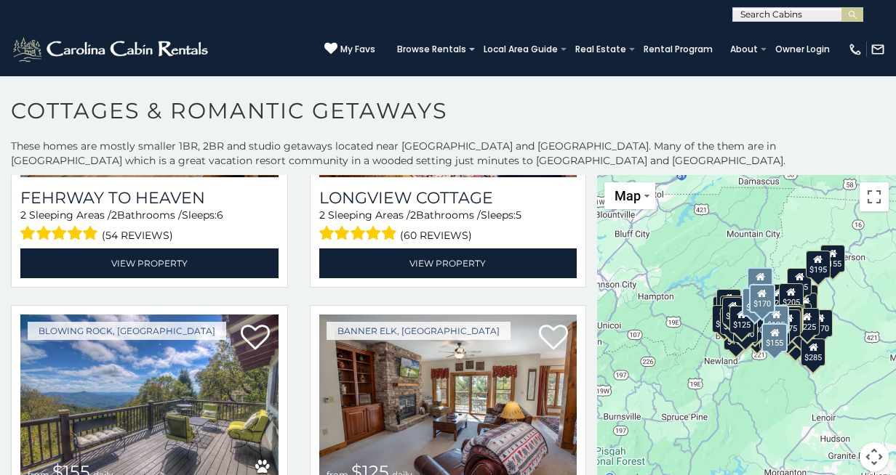
scroll to position [8898, 0]
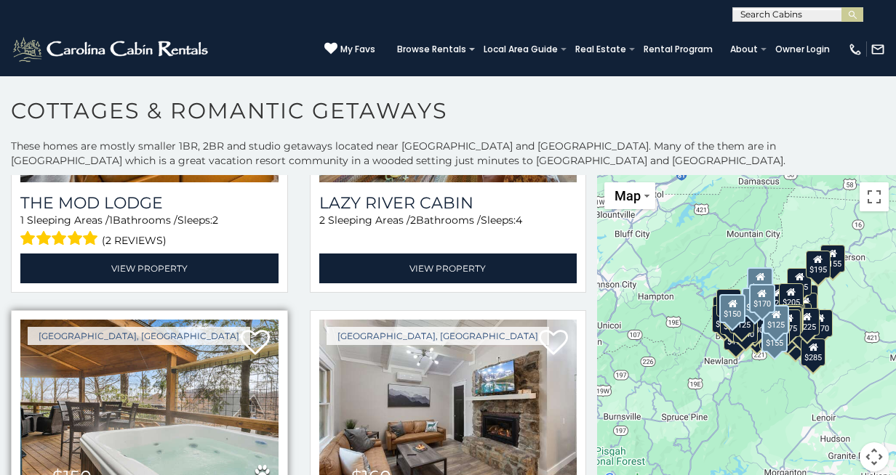
scroll to position [10146, 0]
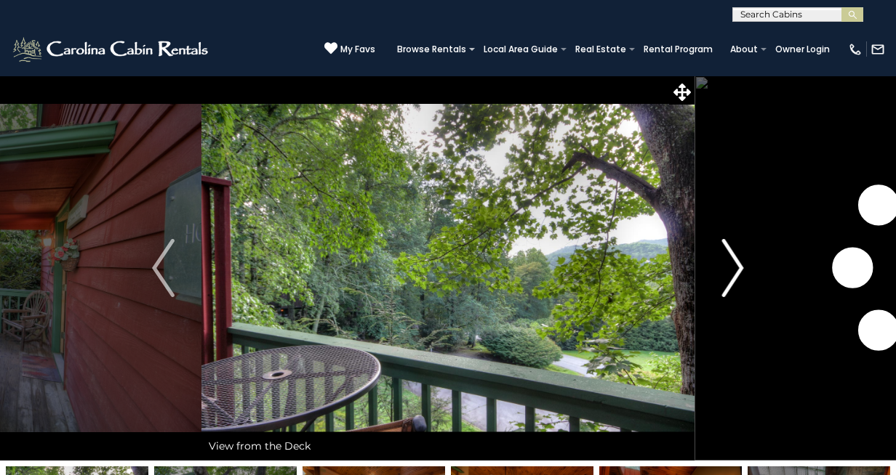
click at [736, 268] on img "Next" at bounding box center [732, 268] width 22 height 58
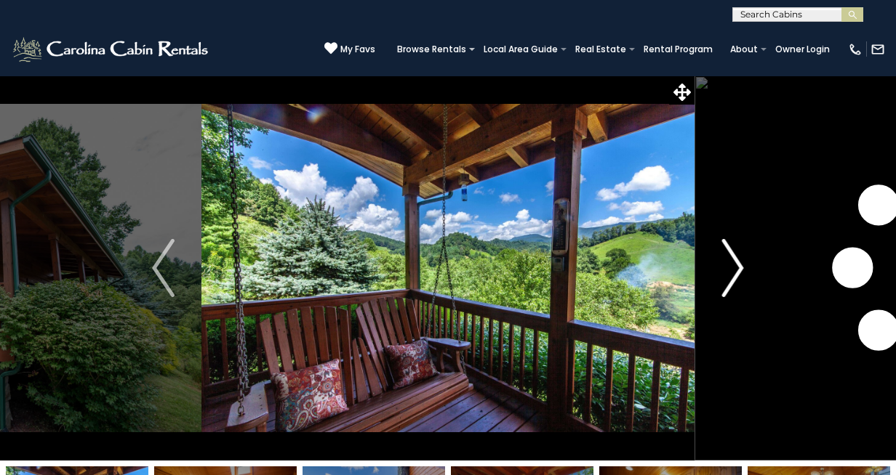
click at [739, 271] on img "Next" at bounding box center [732, 268] width 22 height 58
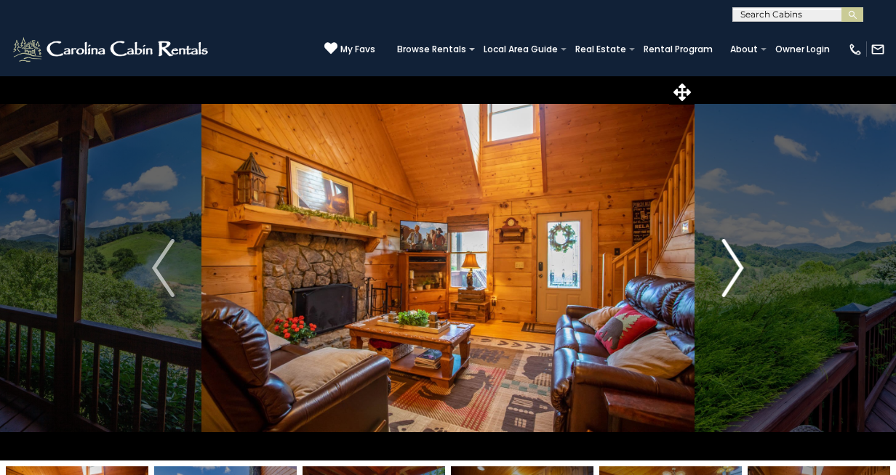
click at [739, 271] on img "Next" at bounding box center [732, 268] width 22 height 58
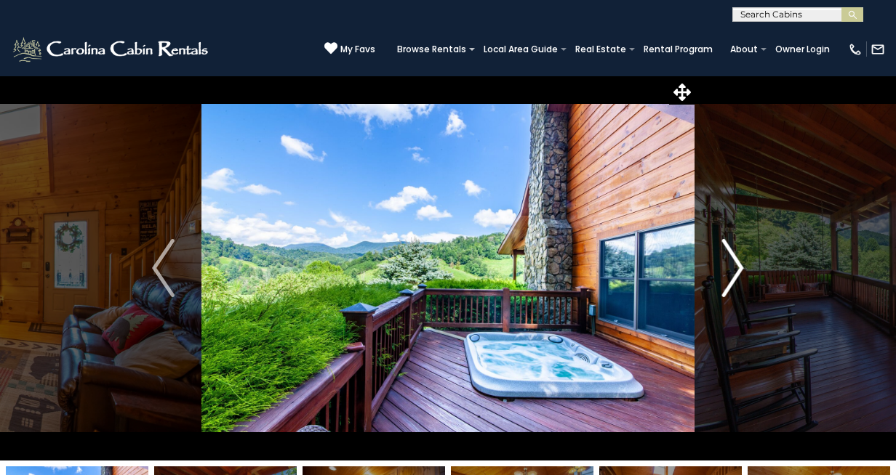
click at [739, 271] on img "Next" at bounding box center [732, 268] width 22 height 58
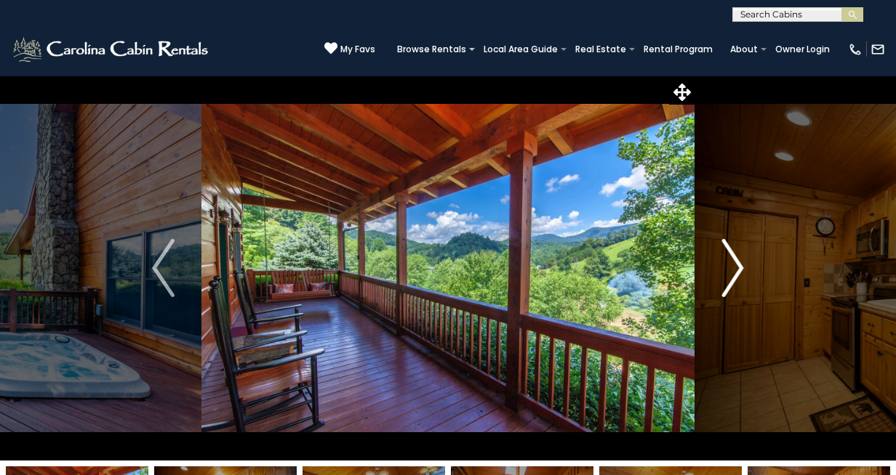
click at [739, 271] on img "Next" at bounding box center [732, 268] width 22 height 58
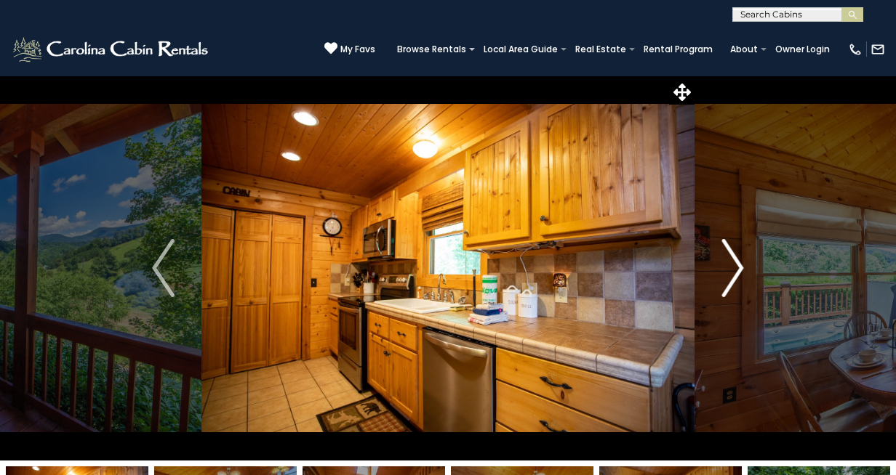
click at [739, 271] on img "Next" at bounding box center [732, 268] width 22 height 58
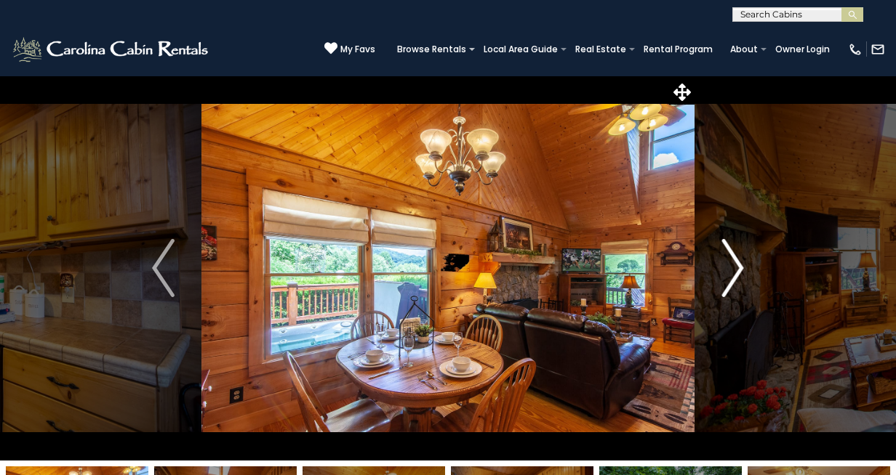
click at [739, 271] on img "Next" at bounding box center [732, 268] width 22 height 58
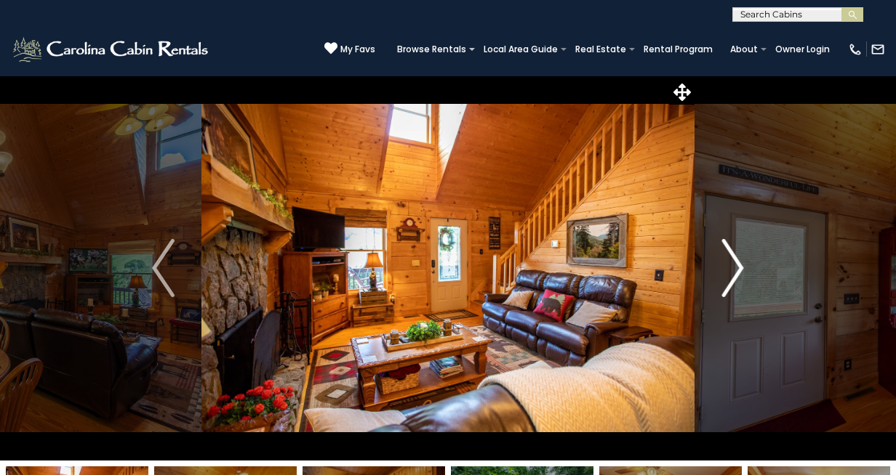
click at [739, 271] on img "Next" at bounding box center [732, 268] width 22 height 58
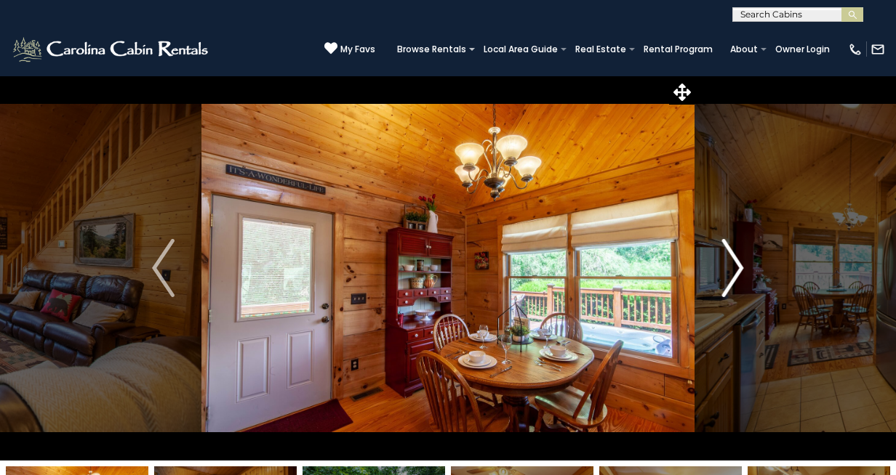
click at [739, 271] on img "Next" at bounding box center [732, 268] width 22 height 58
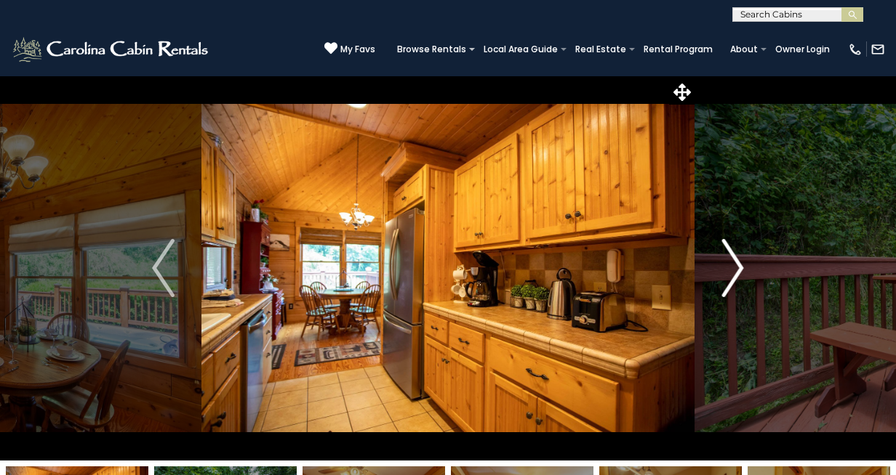
click at [739, 271] on img "Next" at bounding box center [732, 268] width 22 height 58
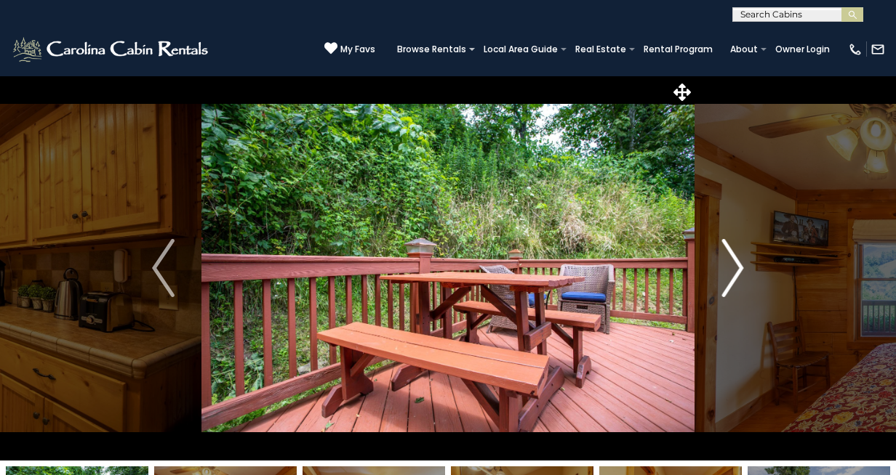
click at [739, 271] on img "Next" at bounding box center [732, 268] width 22 height 58
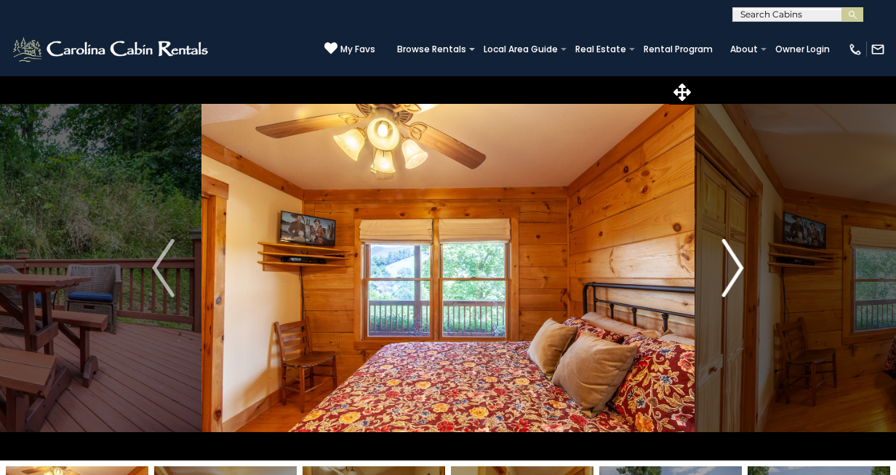
click at [739, 271] on img "Next" at bounding box center [732, 268] width 22 height 58
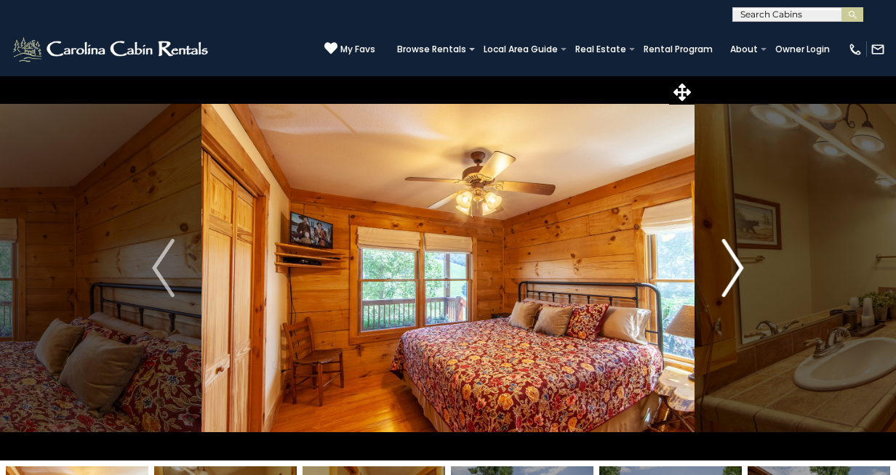
click at [739, 271] on img "Next" at bounding box center [732, 268] width 22 height 58
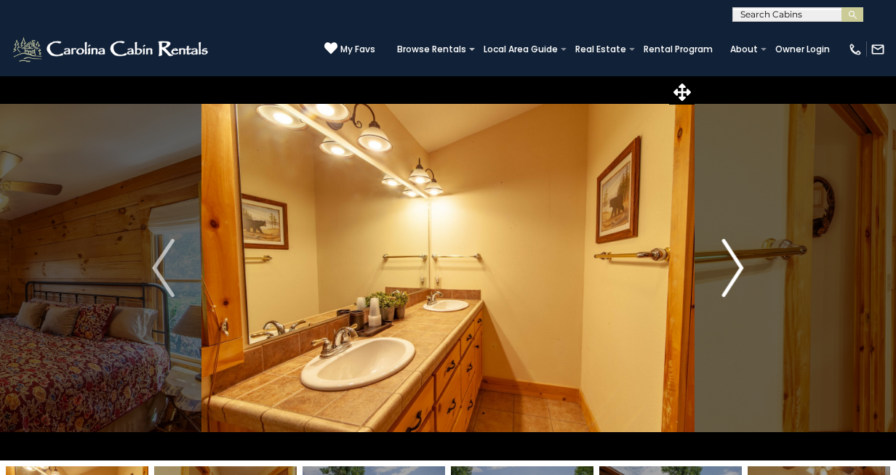
click at [739, 271] on img "Next" at bounding box center [732, 268] width 22 height 58
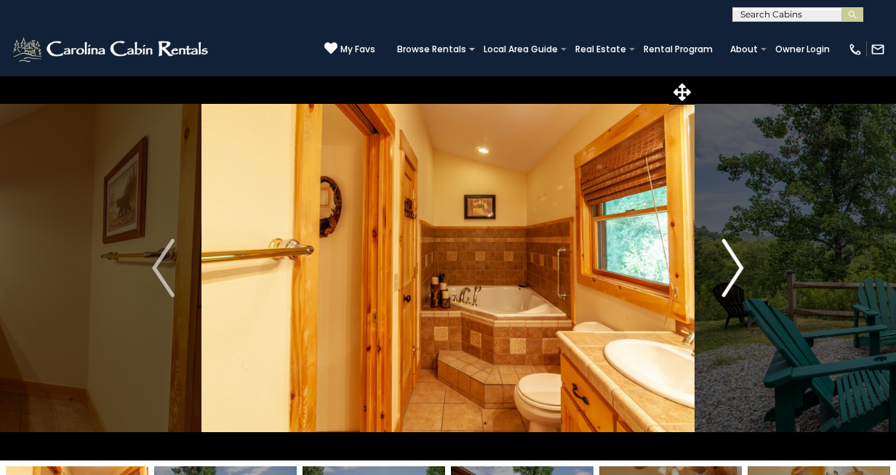
click at [739, 271] on img "Next" at bounding box center [732, 268] width 22 height 58
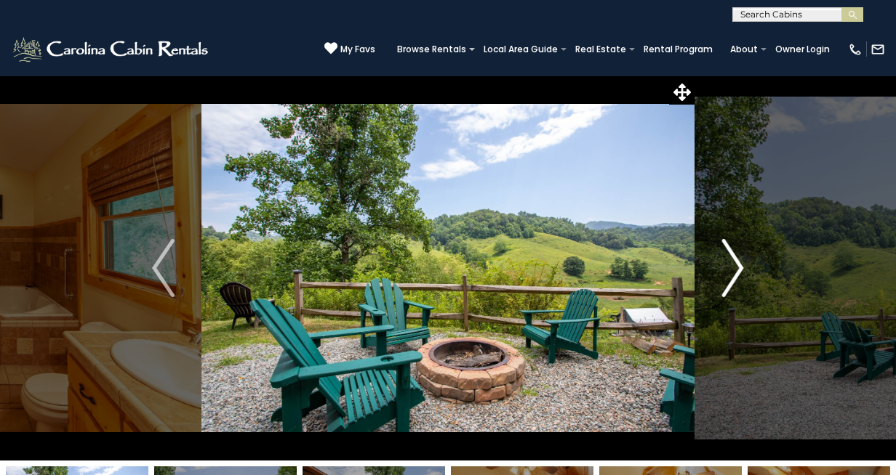
click at [739, 271] on img "Next" at bounding box center [732, 268] width 22 height 58
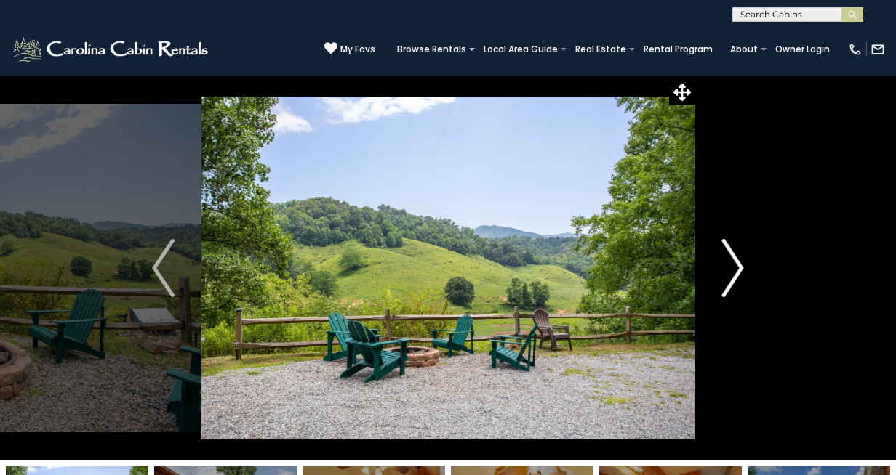
click at [739, 271] on img "Next" at bounding box center [732, 268] width 22 height 58
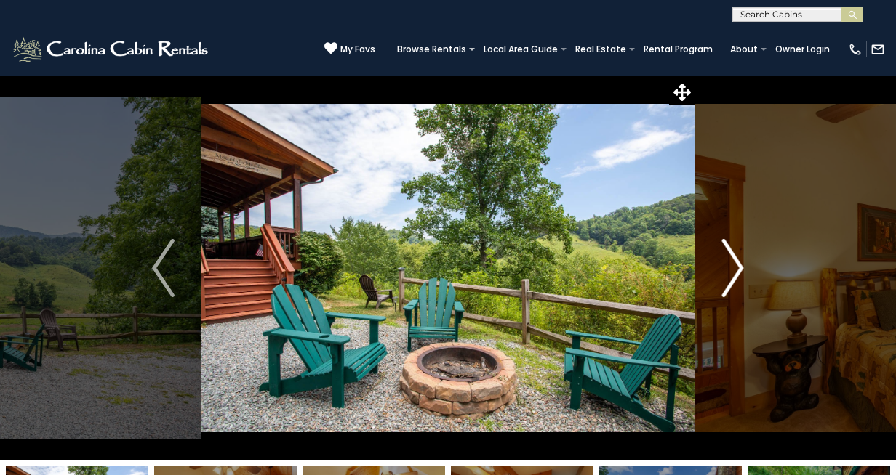
click at [739, 271] on img "Next" at bounding box center [732, 268] width 22 height 58
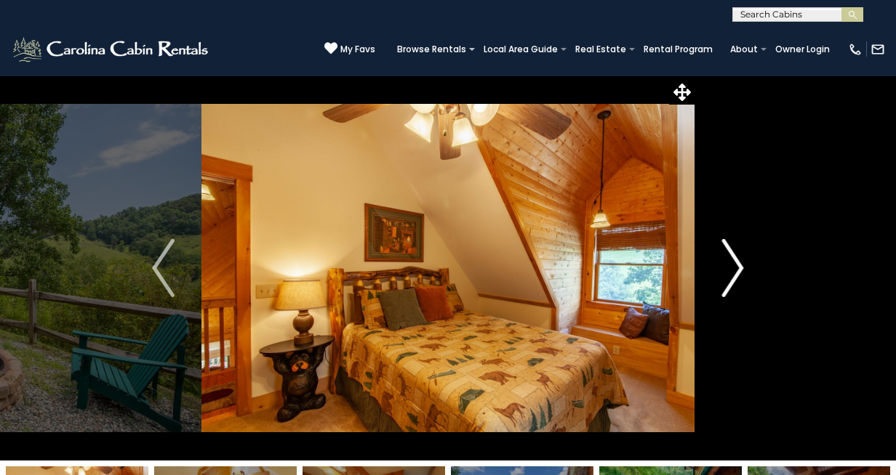
click at [739, 271] on img "Next" at bounding box center [732, 268] width 22 height 58
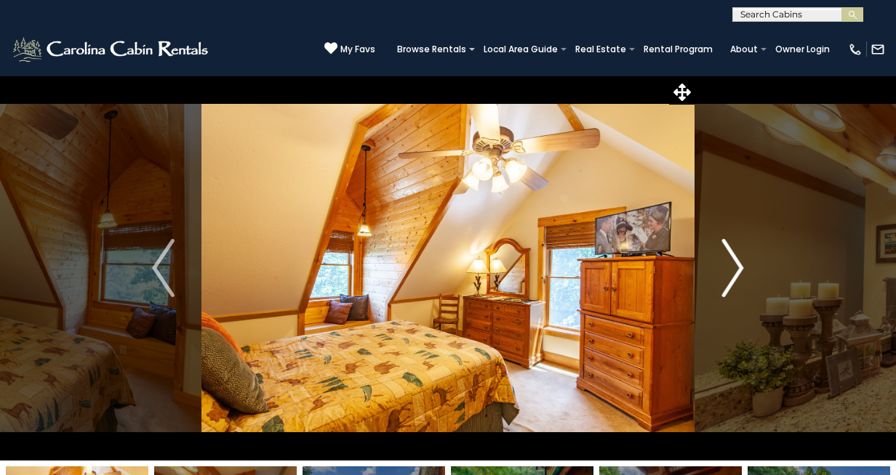
click at [739, 271] on img "Next" at bounding box center [732, 268] width 22 height 58
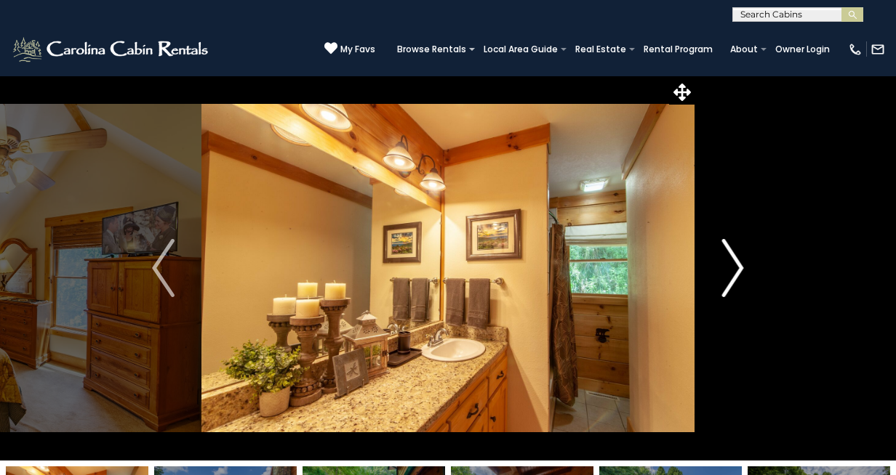
click at [739, 271] on img "Next" at bounding box center [732, 268] width 22 height 58
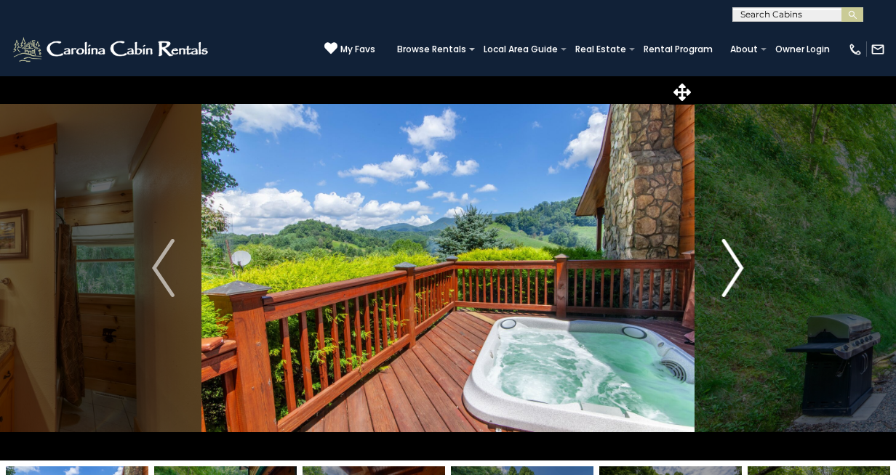
click at [739, 271] on img "Next" at bounding box center [732, 268] width 22 height 58
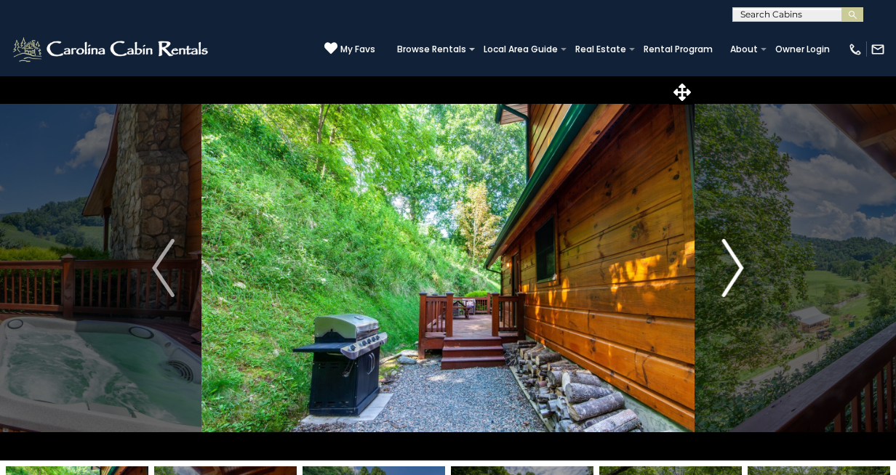
click at [739, 271] on img "Next" at bounding box center [732, 268] width 22 height 58
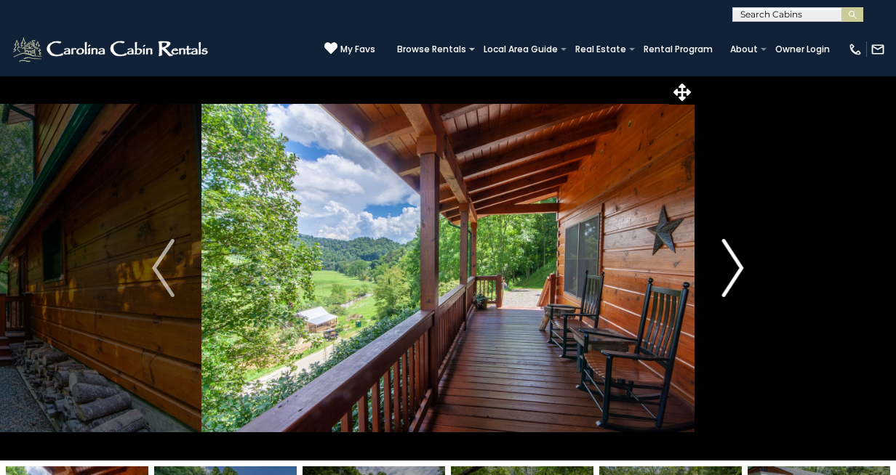
click at [739, 271] on img "Next" at bounding box center [732, 268] width 22 height 58
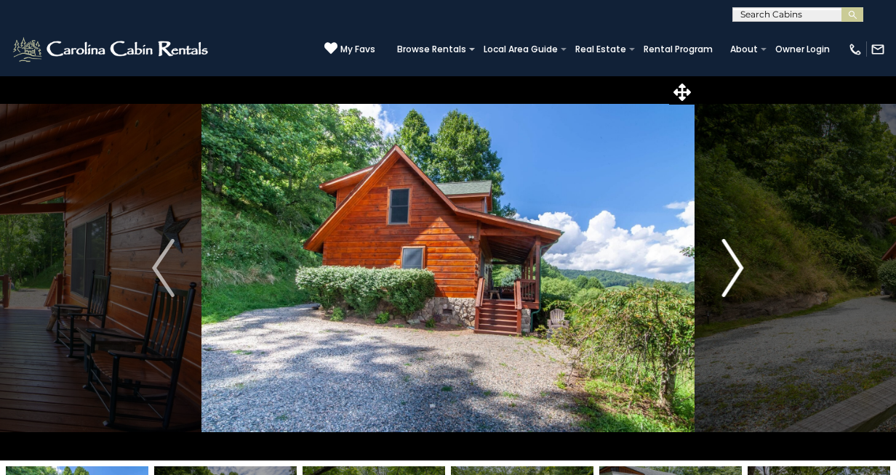
click at [739, 271] on img "Next" at bounding box center [732, 268] width 22 height 58
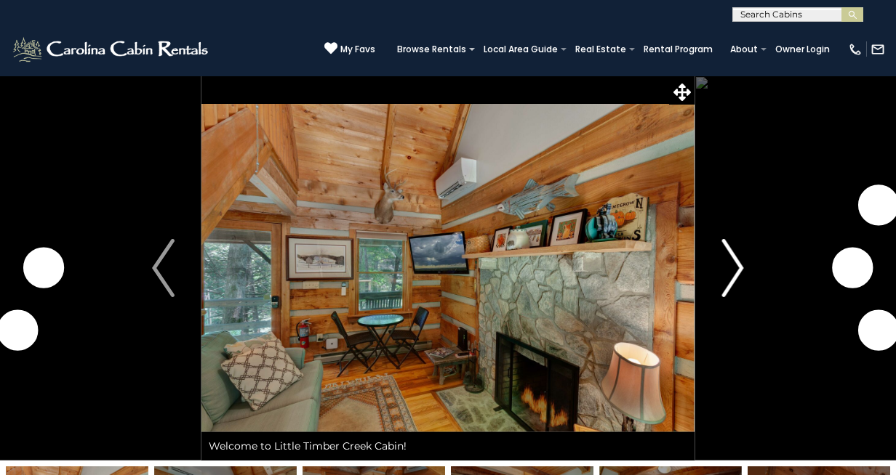
click at [736, 272] on img "Next" at bounding box center [732, 268] width 22 height 58
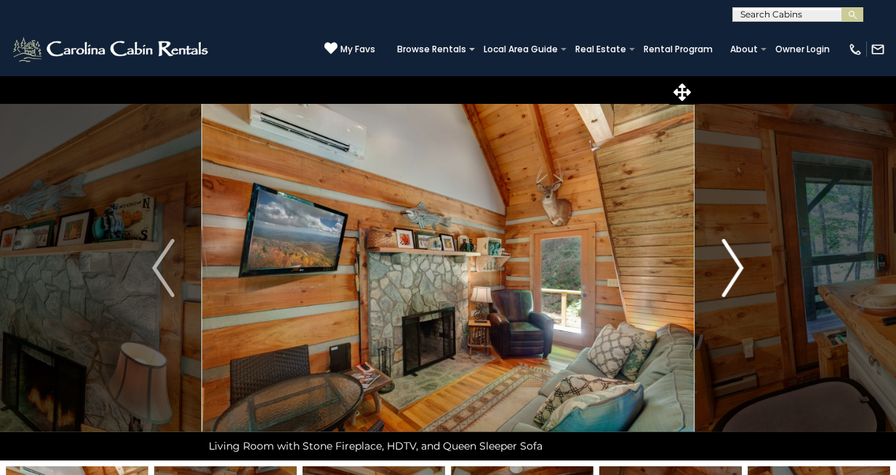
click at [736, 272] on img "Next" at bounding box center [732, 268] width 22 height 58
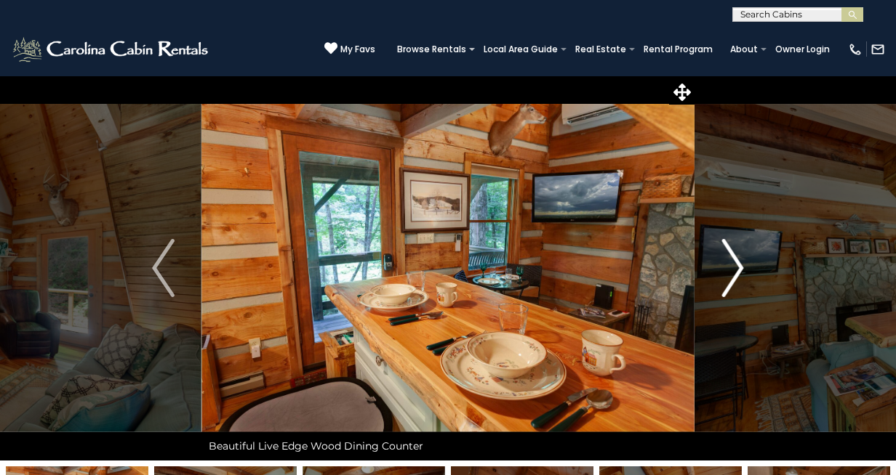
click at [736, 272] on img "Next" at bounding box center [732, 268] width 22 height 58
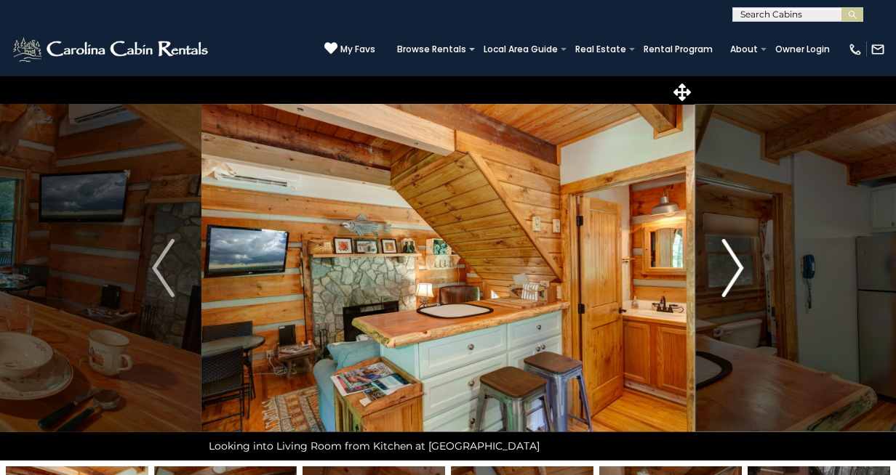
click at [736, 272] on img "Next" at bounding box center [732, 268] width 22 height 58
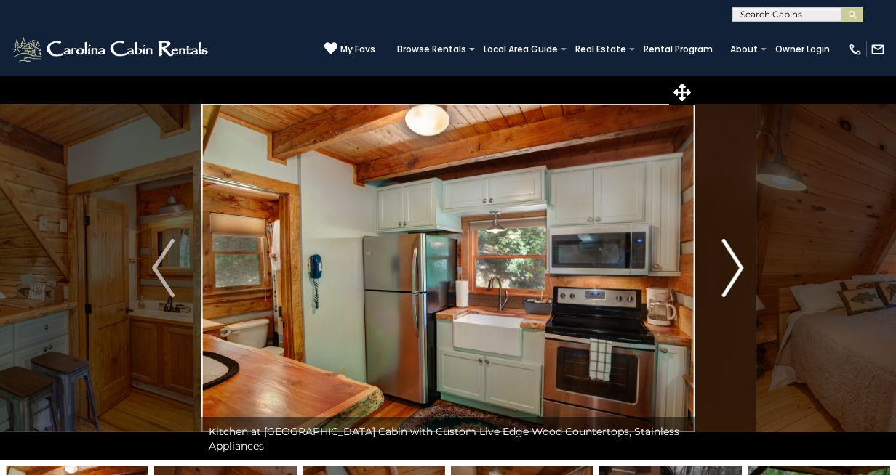
click at [736, 272] on img "Next" at bounding box center [732, 268] width 22 height 58
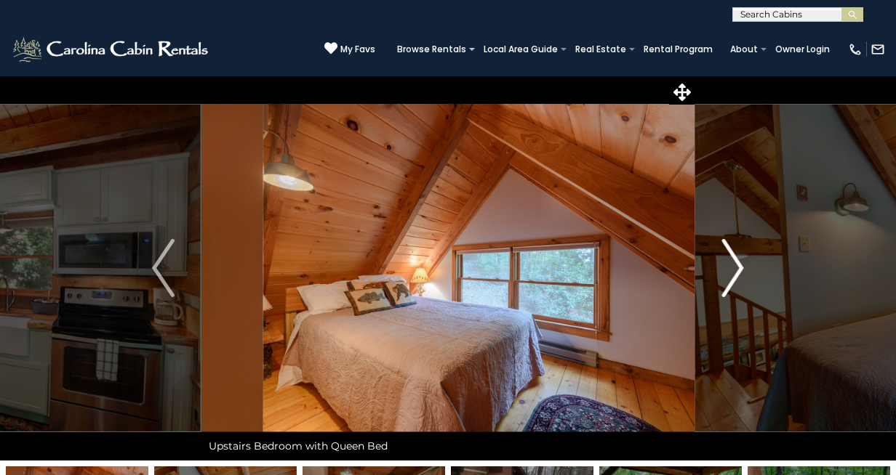
click at [736, 272] on img "Next" at bounding box center [732, 268] width 22 height 58
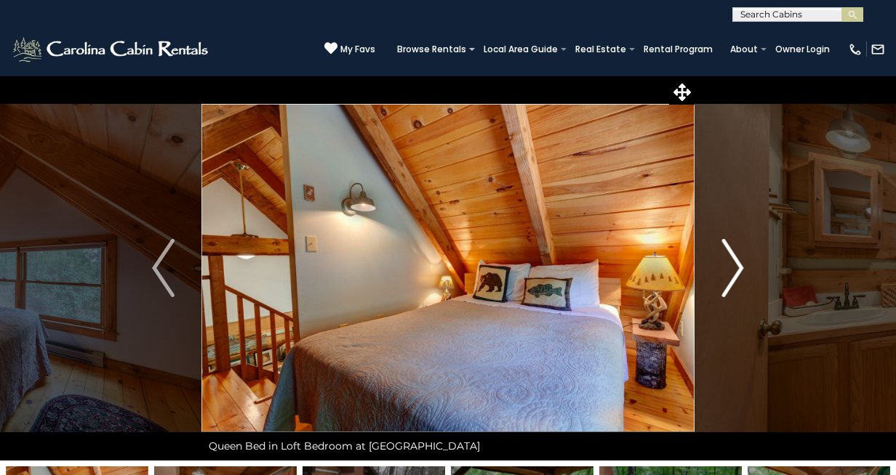
click at [736, 272] on img "Next" at bounding box center [732, 268] width 22 height 58
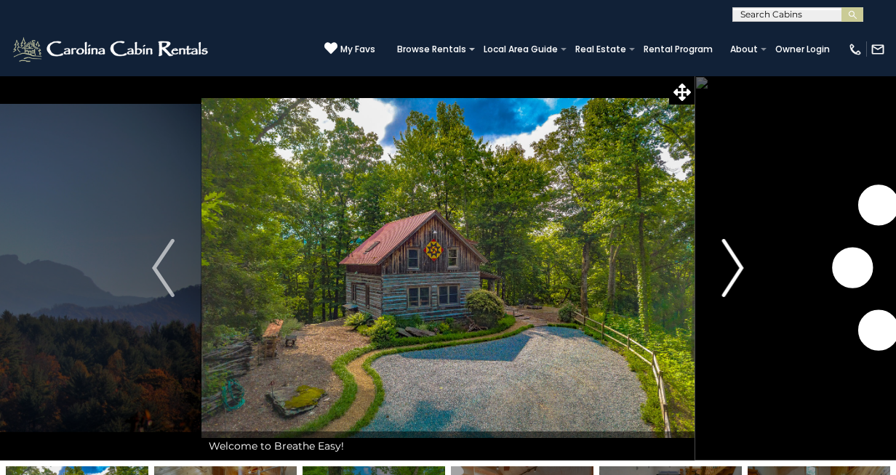
click at [737, 271] on img "Next" at bounding box center [732, 268] width 22 height 58
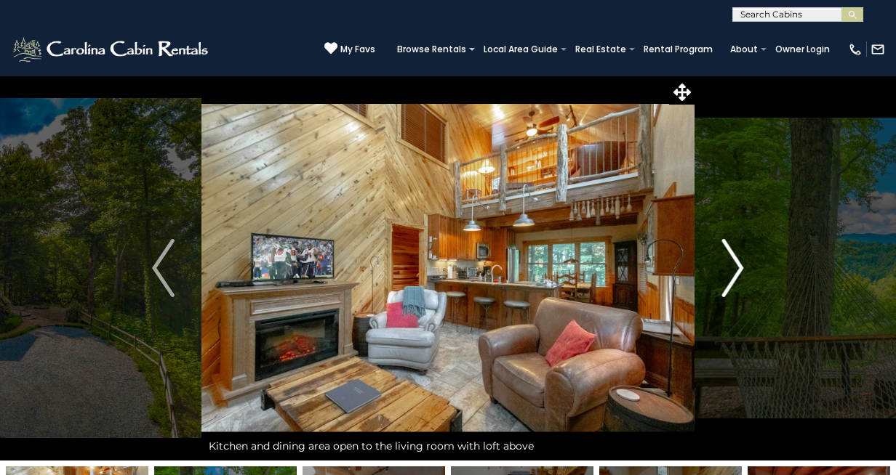
click at [737, 271] on img "Next" at bounding box center [732, 268] width 22 height 58
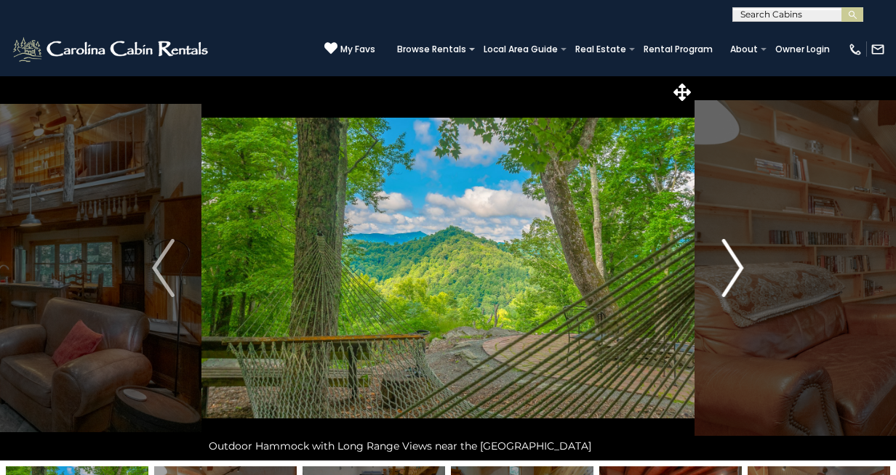
click at [737, 271] on img "Next" at bounding box center [732, 268] width 22 height 58
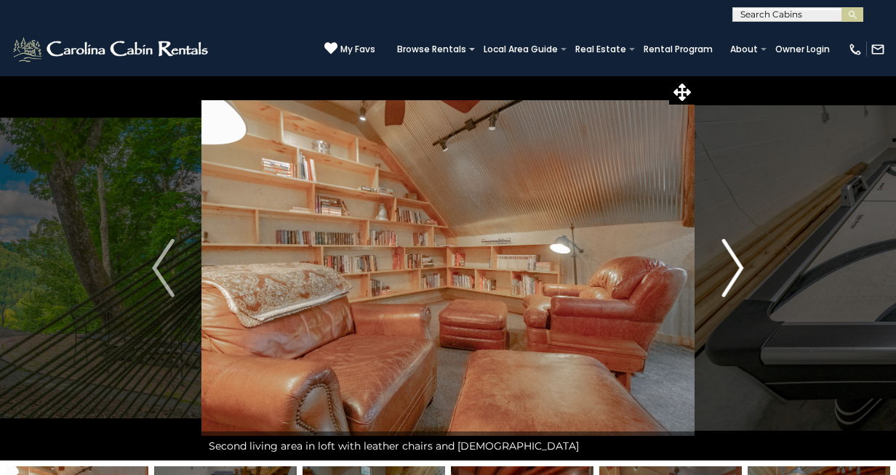
click at [737, 271] on img "Next" at bounding box center [732, 268] width 22 height 58
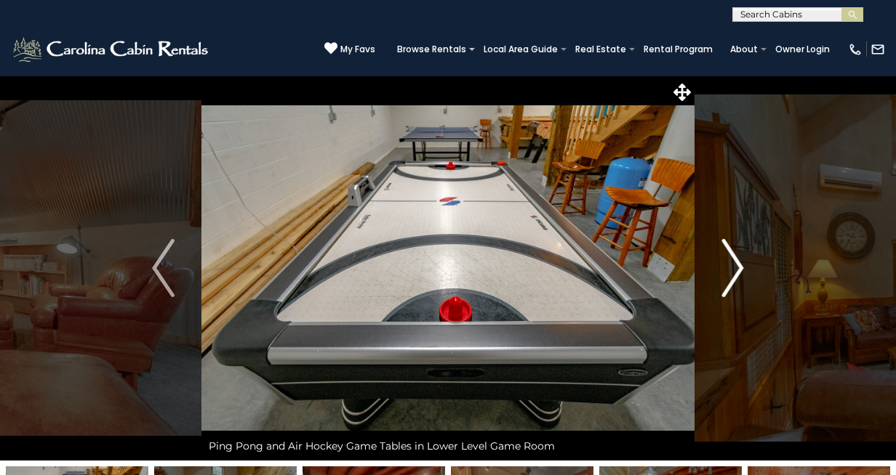
click at [737, 271] on img "Next" at bounding box center [732, 268] width 22 height 58
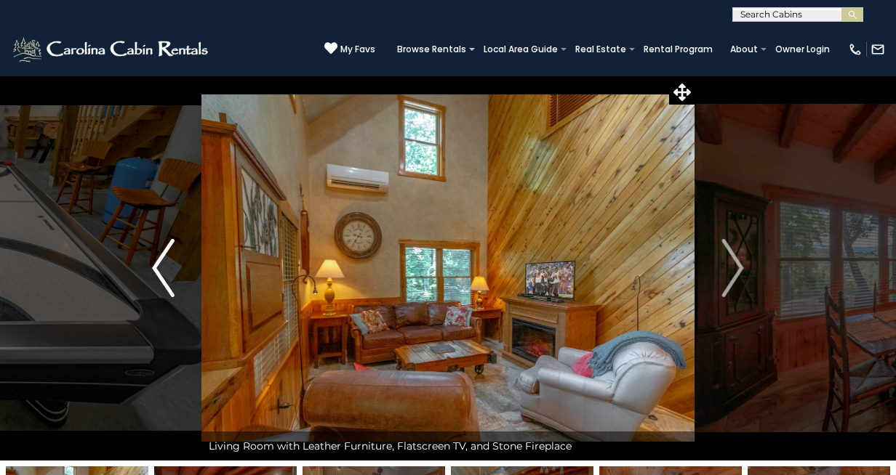
click at [150, 270] on button "Previous" at bounding box center [163, 268] width 77 height 385
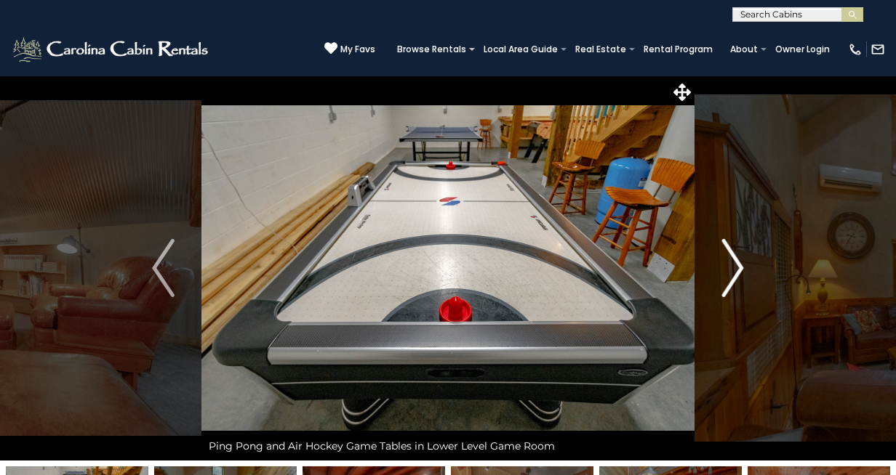
click at [734, 266] on img "Next" at bounding box center [732, 268] width 22 height 58
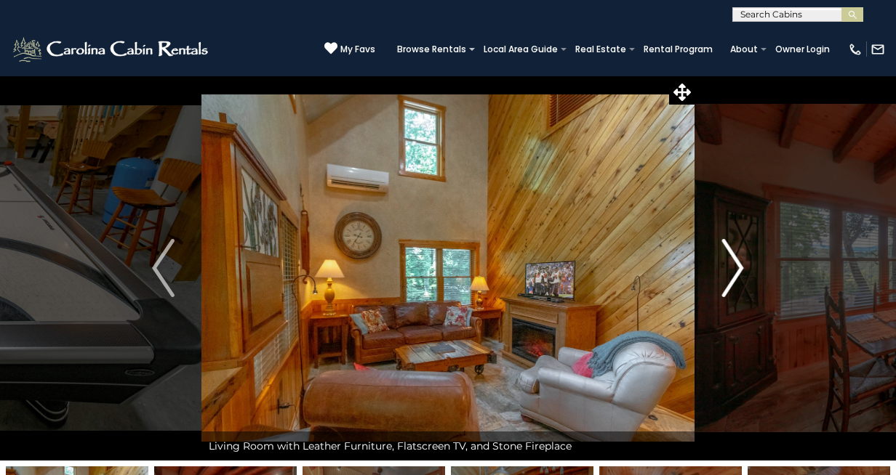
click at [734, 266] on img "Next" at bounding box center [732, 268] width 22 height 58
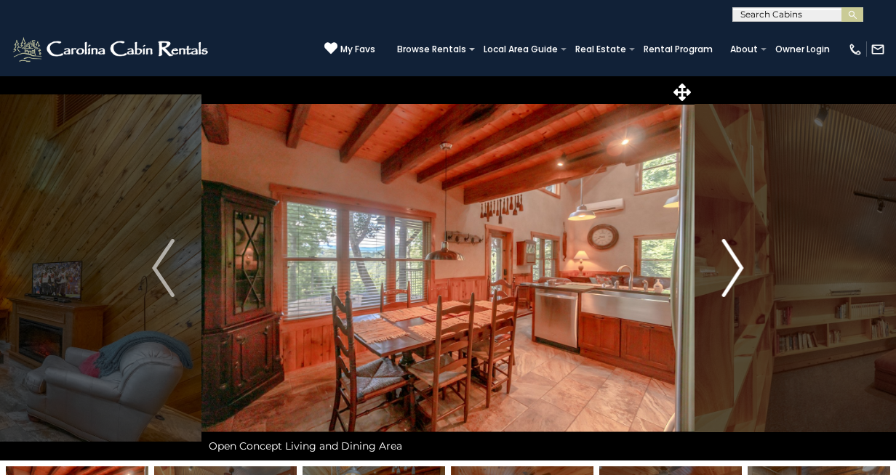
click at [734, 266] on img "Next" at bounding box center [732, 268] width 22 height 58
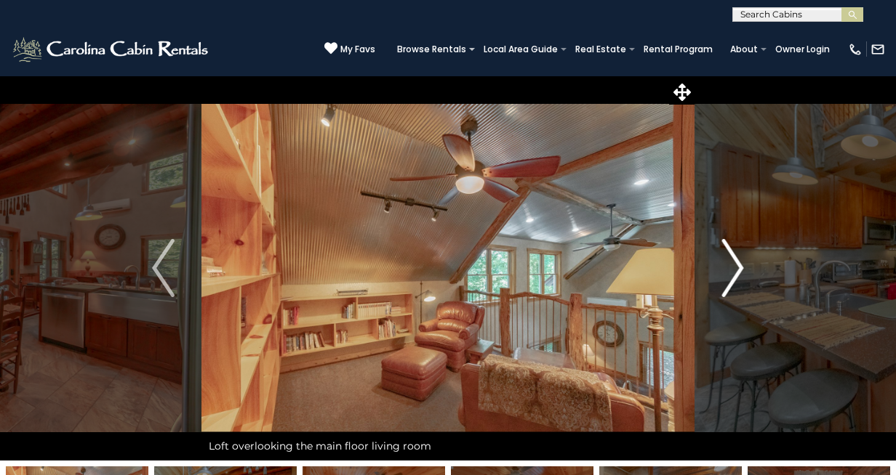
click at [734, 266] on img "Next" at bounding box center [732, 268] width 22 height 58
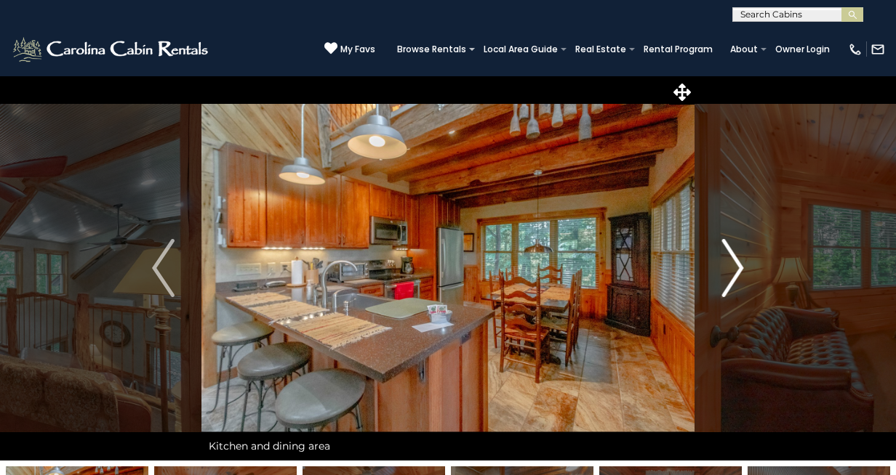
click at [734, 266] on img "Next" at bounding box center [732, 268] width 22 height 58
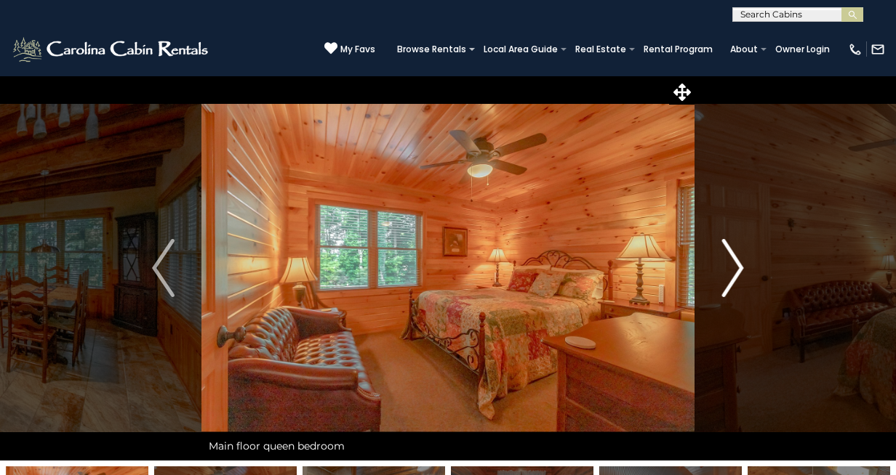
click at [734, 266] on img "Next" at bounding box center [732, 268] width 22 height 58
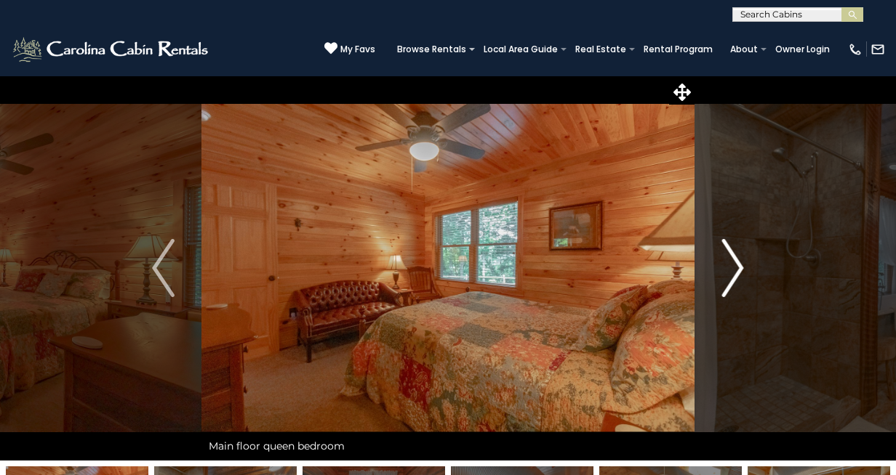
click at [734, 266] on img "Next" at bounding box center [732, 268] width 22 height 58
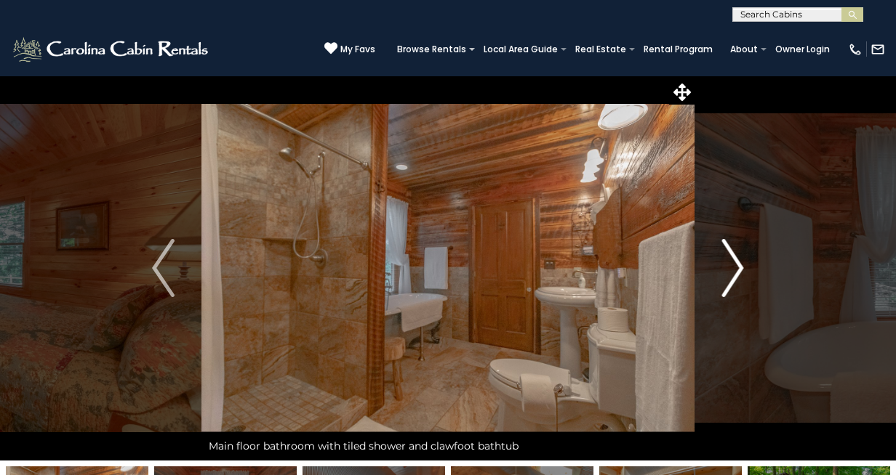
click at [734, 266] on img "Next" at bounding box center [732, 268] width 22 height 58
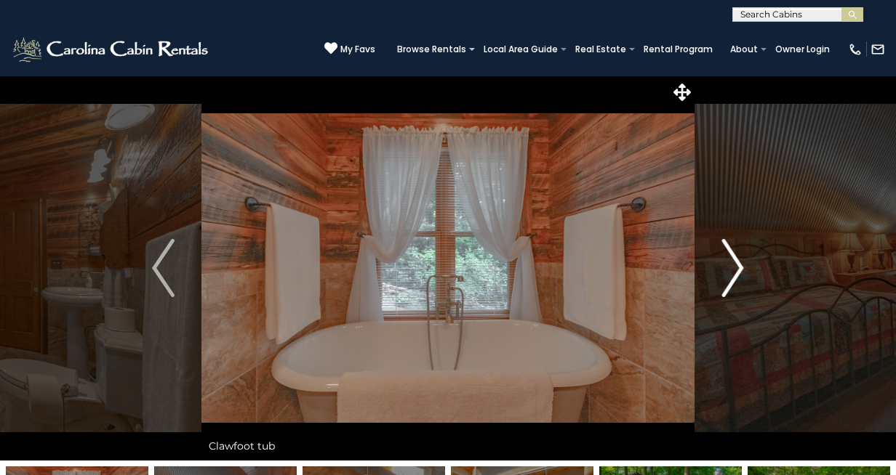
click at [734, 266] on img "Next" at bounding box center [732, 268] width 22 height 58
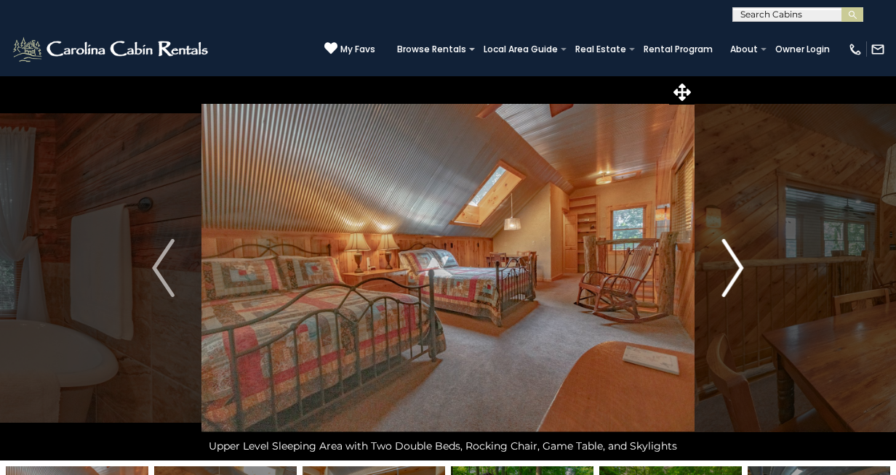
click at [734, 266] on img "Next" at bounding box center [732, 268] width 22 height 58
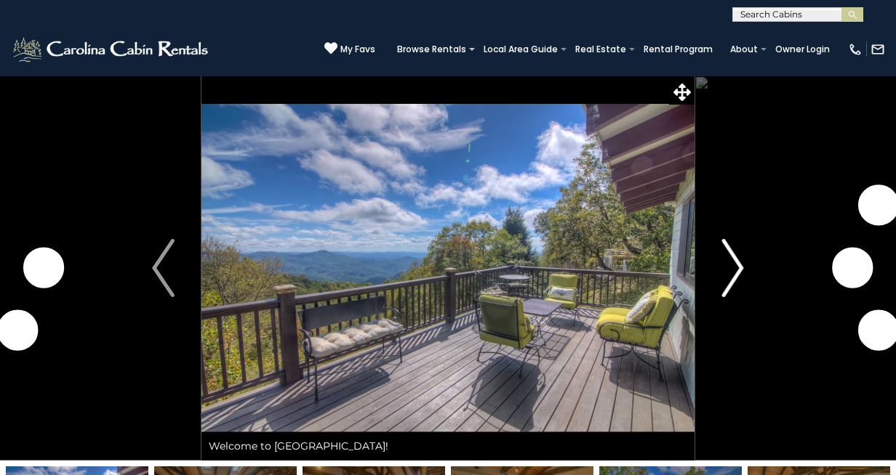
click at [738, 263] on img "Next" at bounding box center [732, 268] width 22 height 58
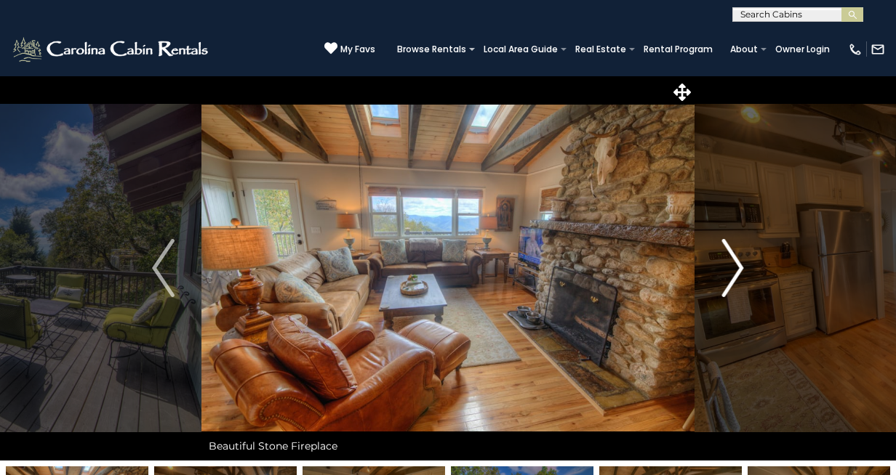
click at [735, 268] on img "Next" at bounding box center [732, 268] width 22 height 58
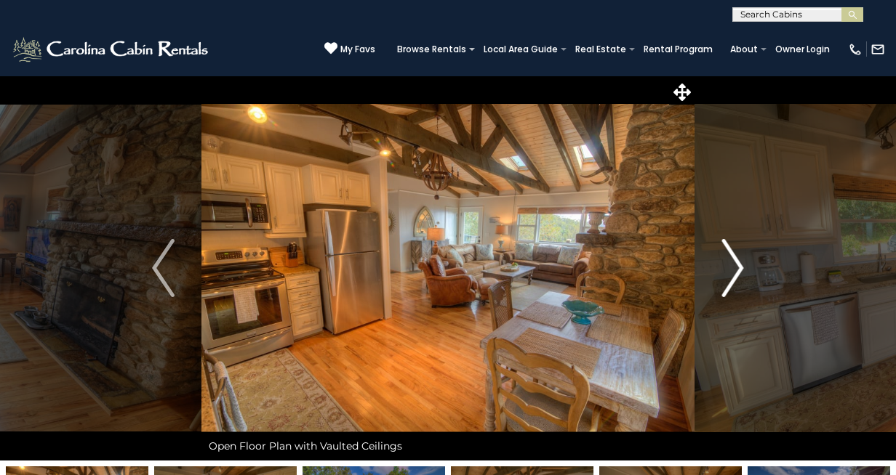
click at [735, 268] on img "Next" at bounding box center [732, 268] width 22 height 58
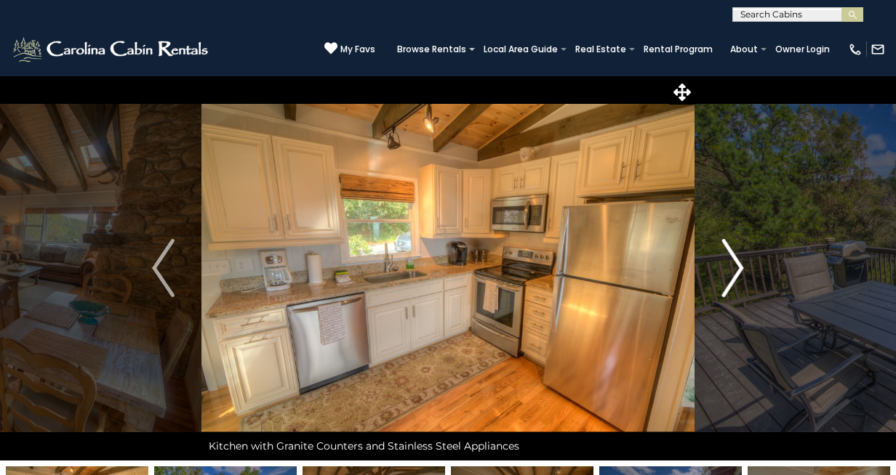
click at [735, 268] on img "Next" at bounding box center [732, 268] width 22 height 58
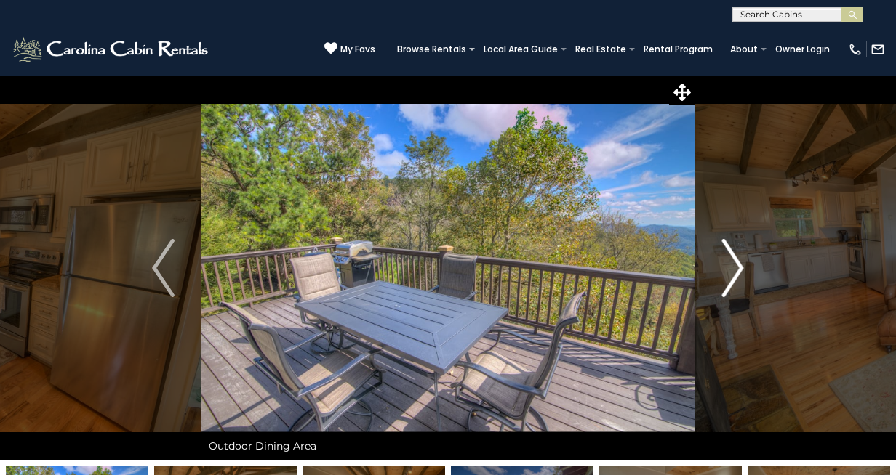
click at [735, 268] on img "Next" at bounding box center [732, 268] width 22 height 58
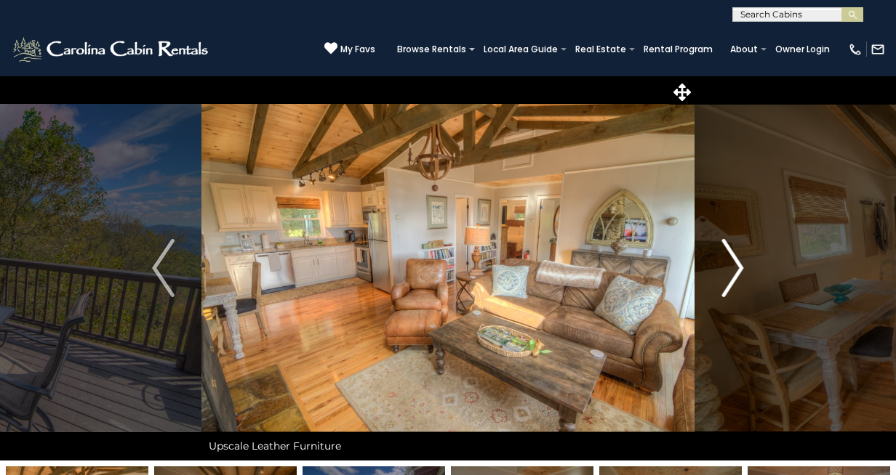
click at [735, 268] on img "Next" at bounding box center [732, 268] width 22 height 58
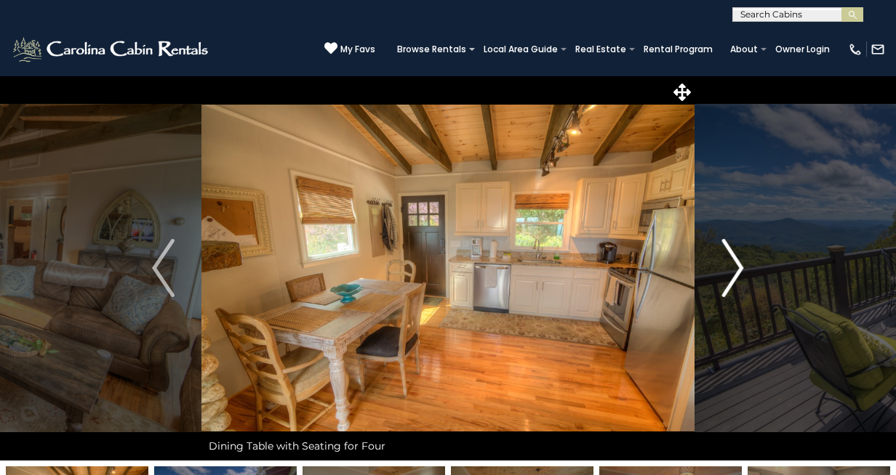
click at [735, 268] on img "Next" at bounding box center [732, 268] width 22 height 58
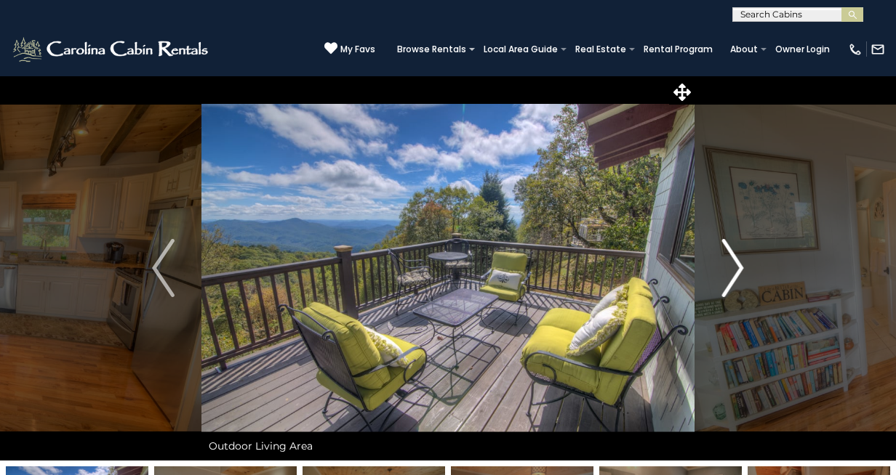
click at [735, 268] on img "Next" at bounding box center [732, 268] width 22 height 58
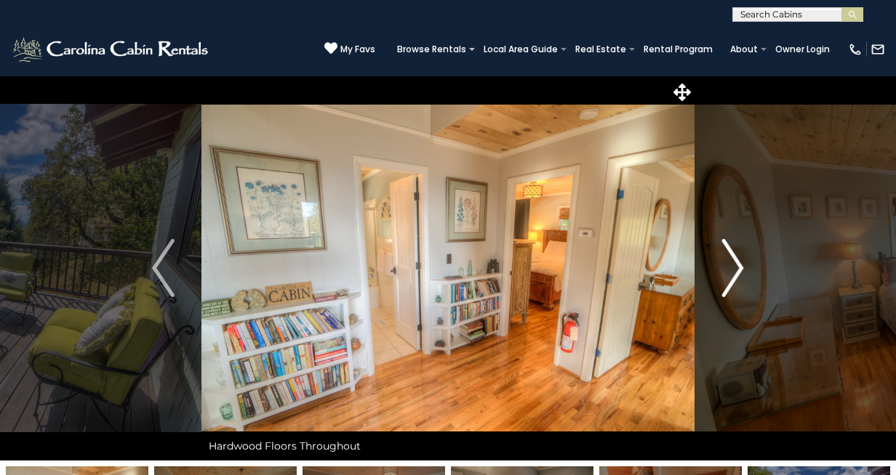
click at [735, 268] on img "Next" at bounding box center [732, 268] width 22 height 58
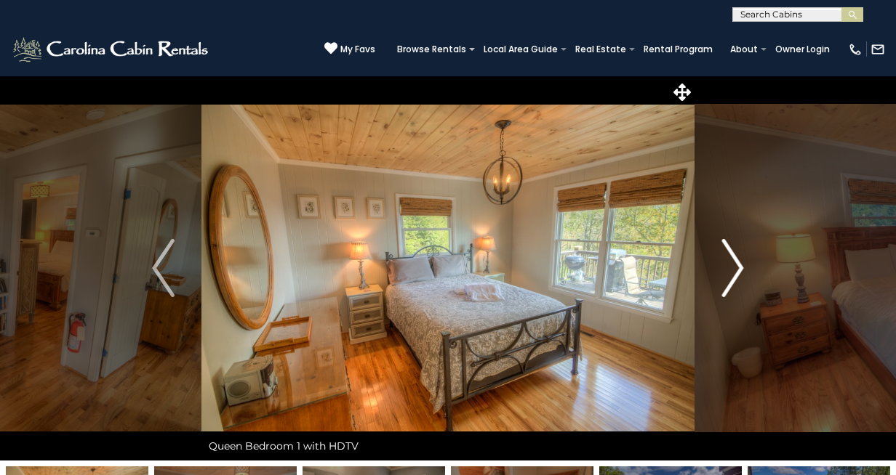
click at [735, 268] on img "Next" at bounding box center [732, 268] width 22 height 58
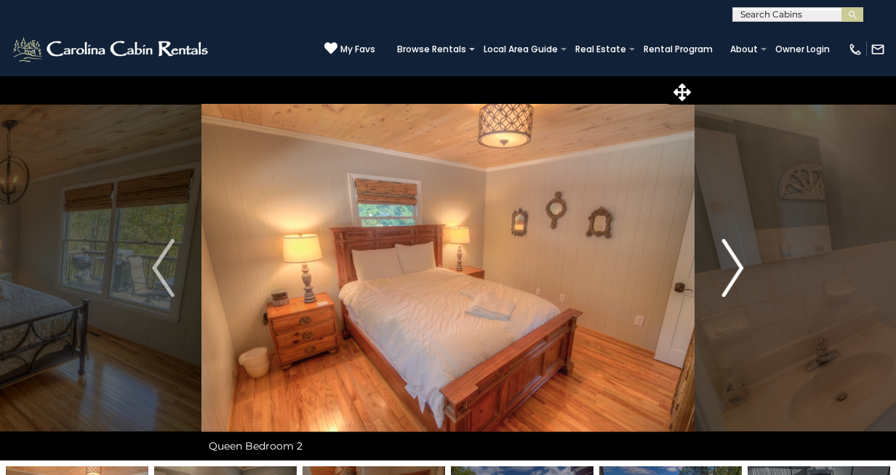
click at [735, 268] on img "Next" at bounding box center [732, 268] width 22 height 58
